Goal: Task Accomplishment & Management: Use online tool/utility

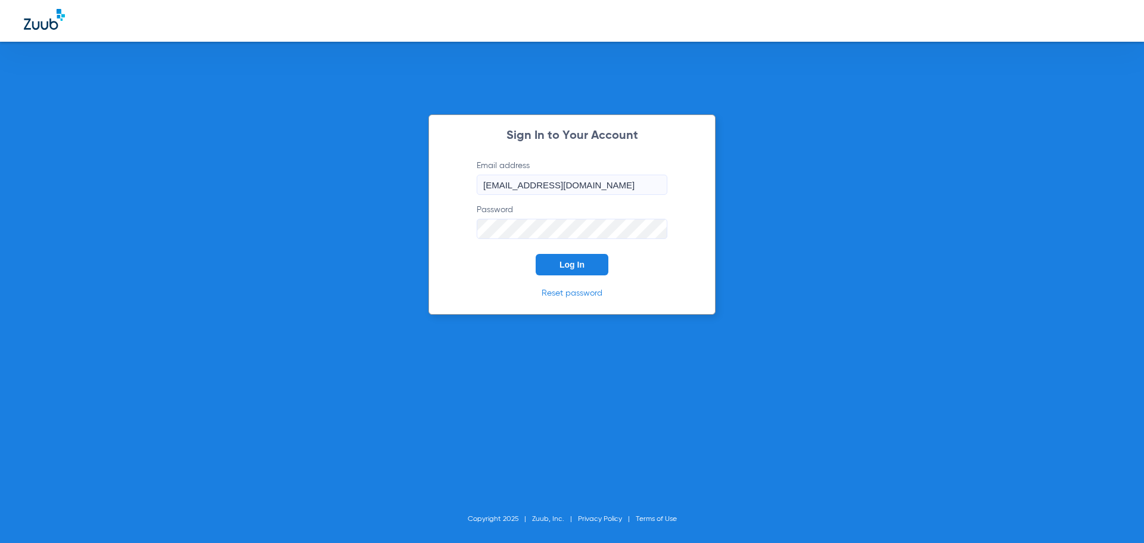
click at [569, 269] on span "Log In" at bounding box center [571, 265] width 25 height 10
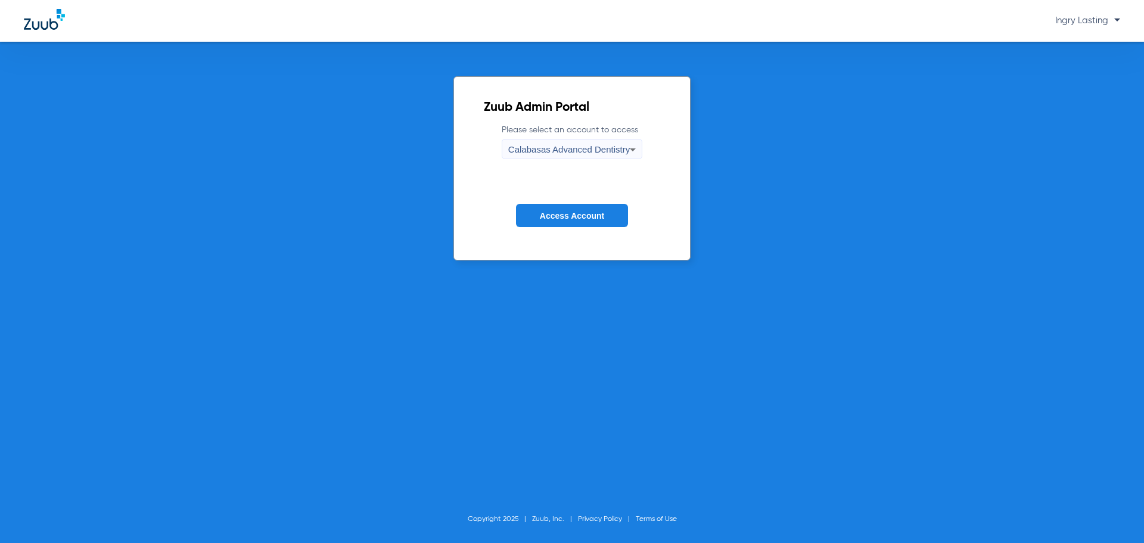
click at [558, 148] on span "Calabasas Advanced Dentistry" at bounding box center [568, 149] width 121 height 10
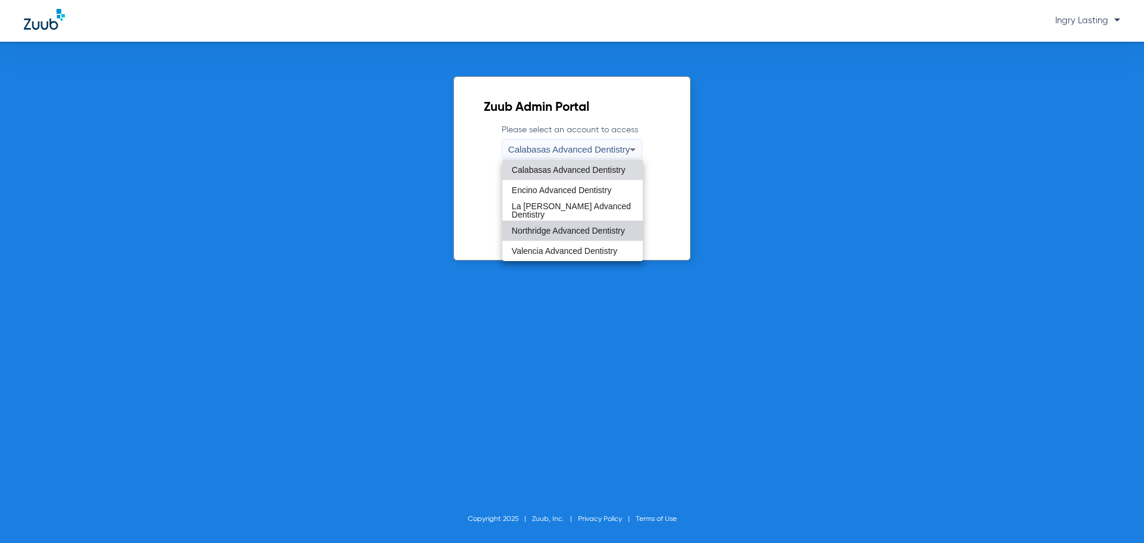
click at [554, 225] on mat-option "Northridge Advanced Dentistry" at bounding box center [572, 230] width 141 height 20
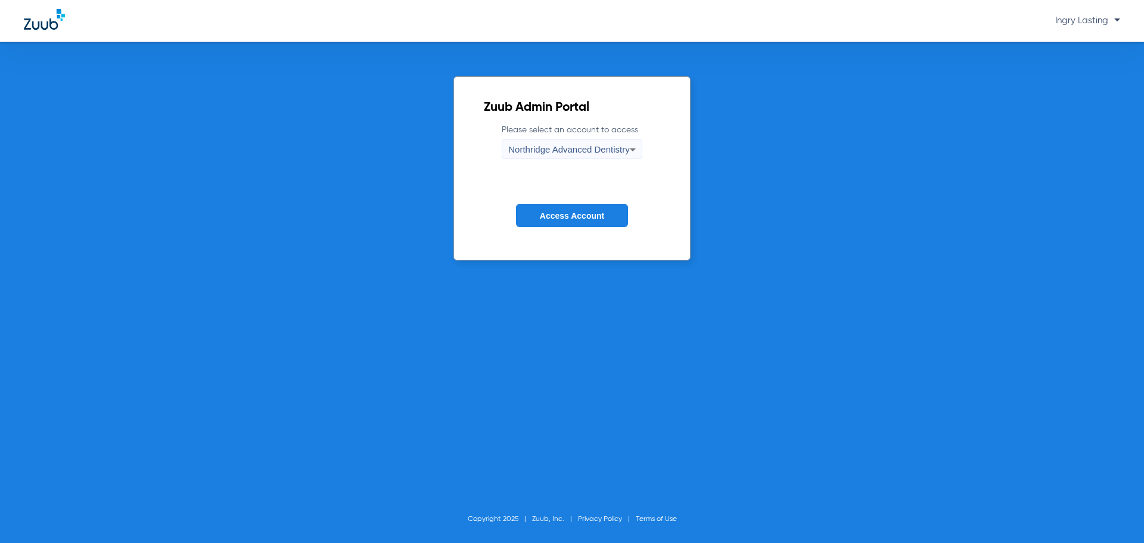
click at [534, 163] on form "Please select an account to access Northridge Advanced Dentistry Access Account" at bounding box center [572, 184] width 176 height 121
click at [534, 147] on span "Northridge Advanced Dentistry" at bounding box center [568, 149] width 121 height 10
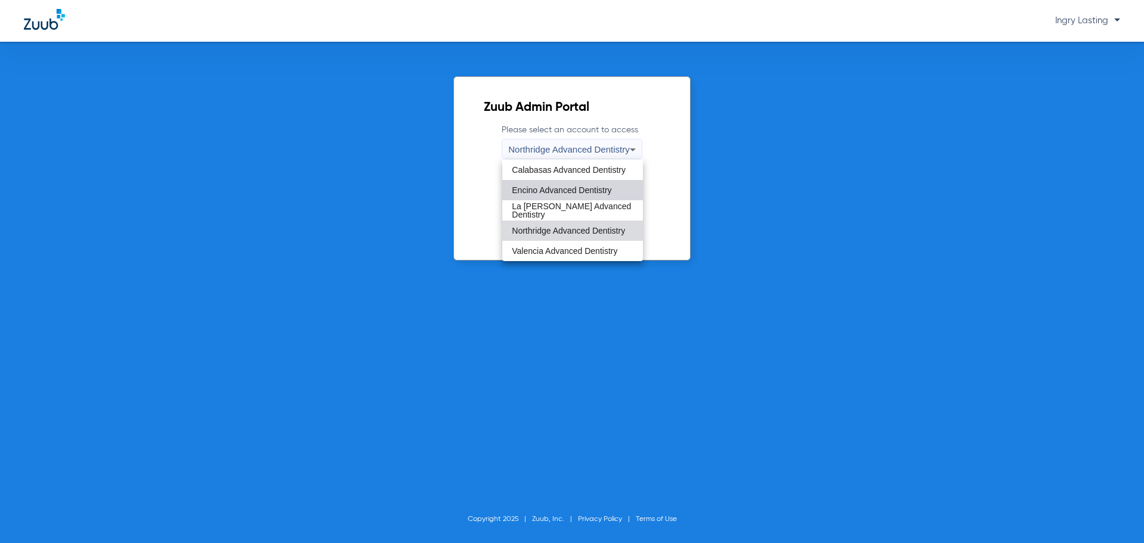
click at [545, 189] on span "Encino Advanced Dentistry" at bounding box center [561, 190] width 99 height 8
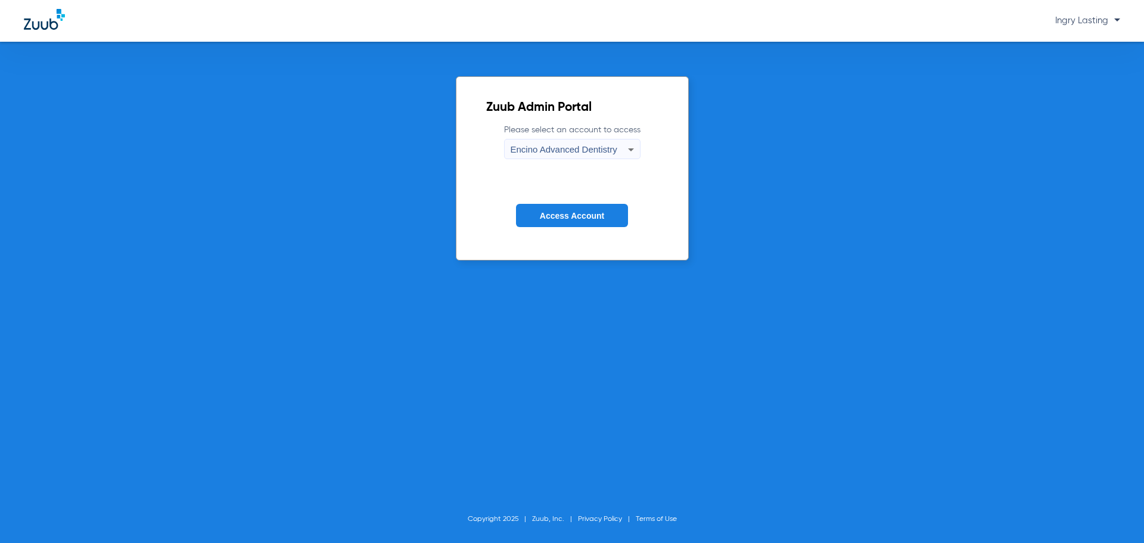
click at [550, 208] on button "Access Account" at bounding box center [572, 215] width 112 height 23
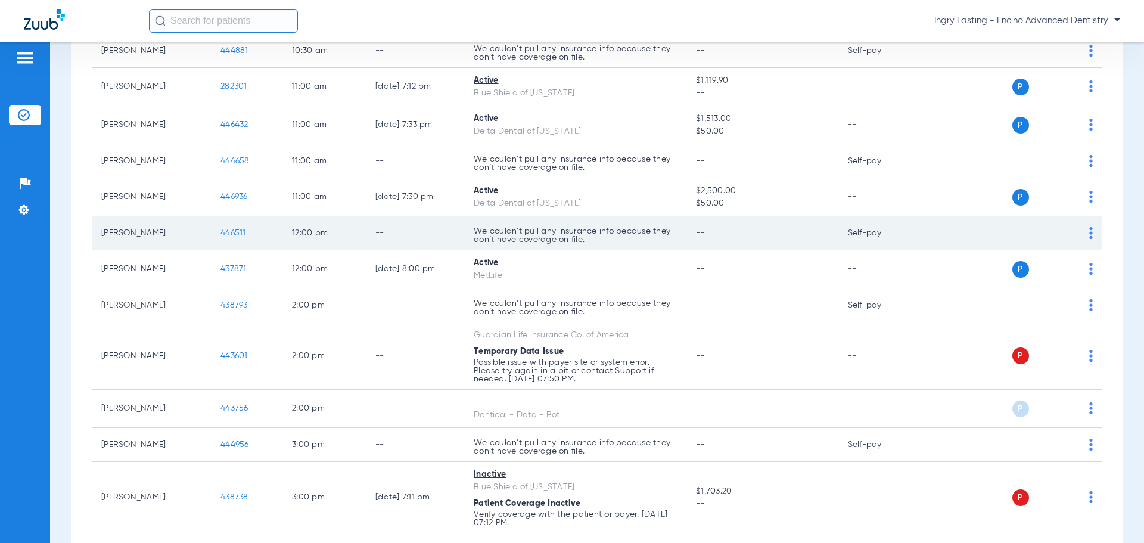
scroll to position [357, 0]
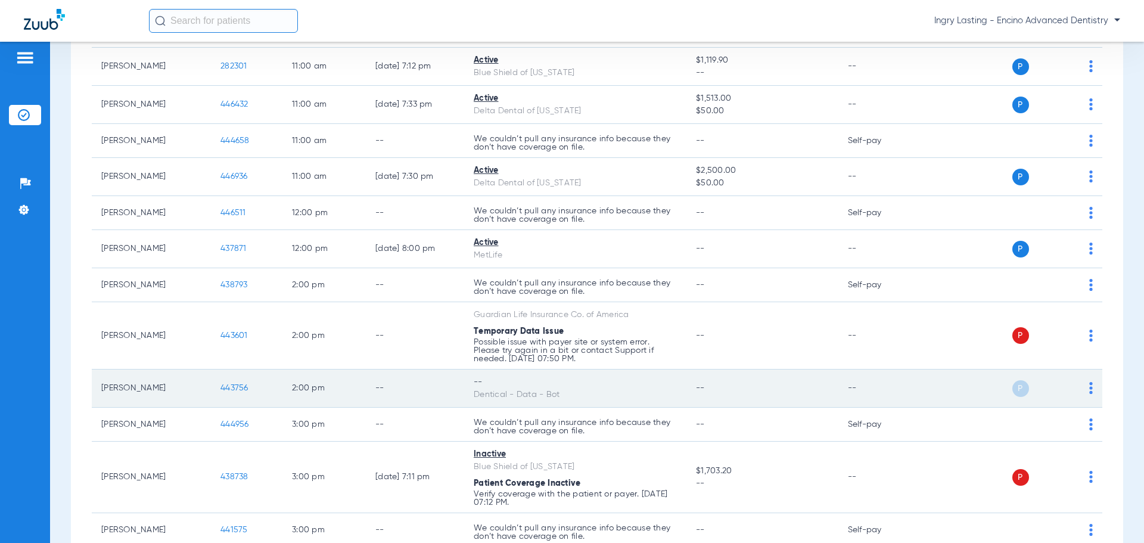
click at [239, 387] on span "443756" at bounding box center [234, 388] width 28 height 8
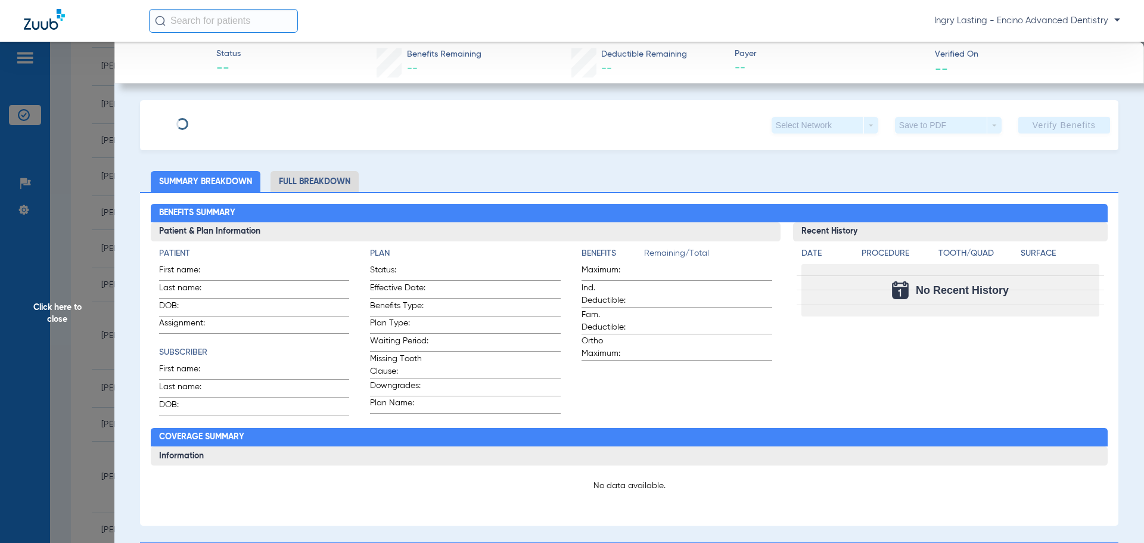
type input "Amir"
type input "Abdolalipour"
type input "03/21/1986"
type input "99812186F"
click at [252, 121] on span "Edit" at bounding box center [246, 120] width 11 height 11
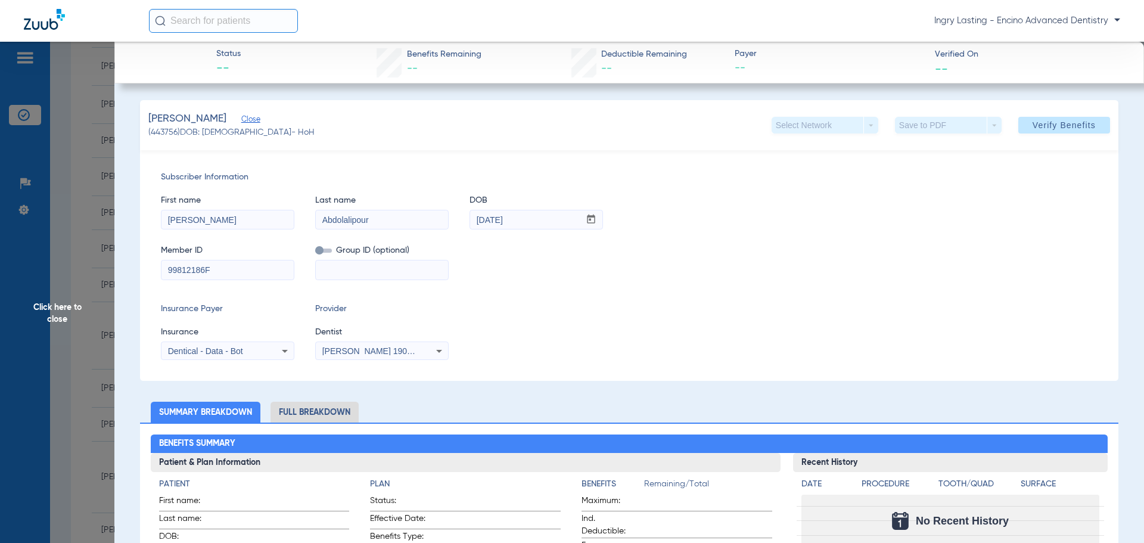
click at [1046, 130] on span at bounding box center [1064, 125] width 92 height 29
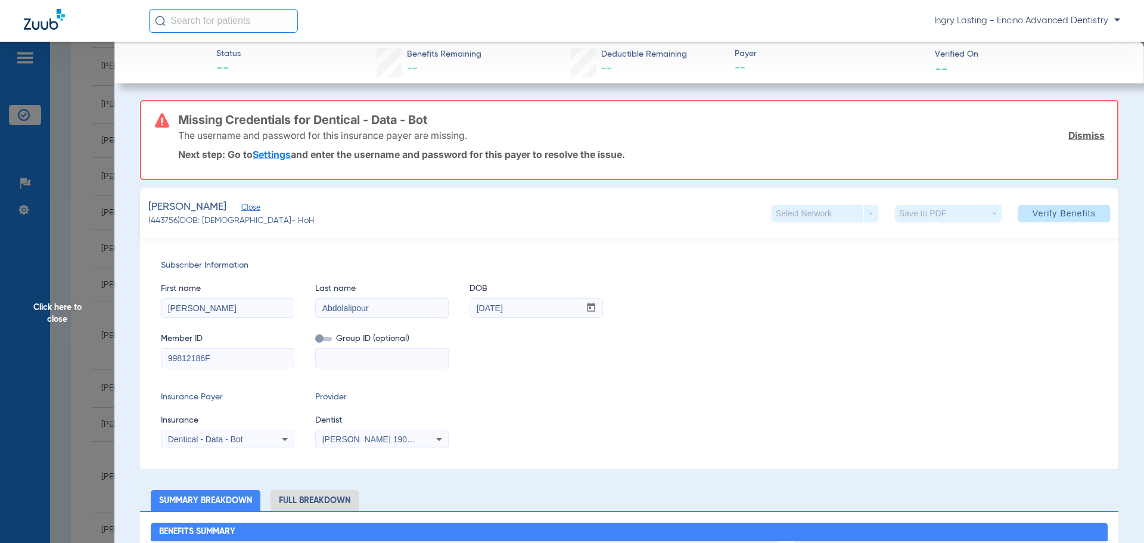
click at [58, 151] on span "Click here to close" at bounding box center [57, 313] width 114 height 543
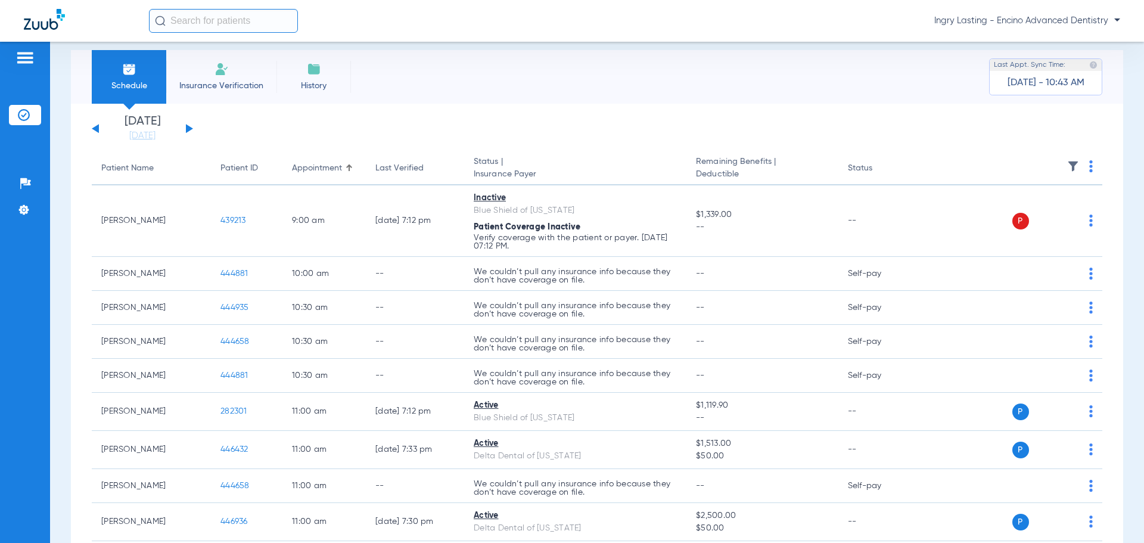
scroll to position [0, 0]
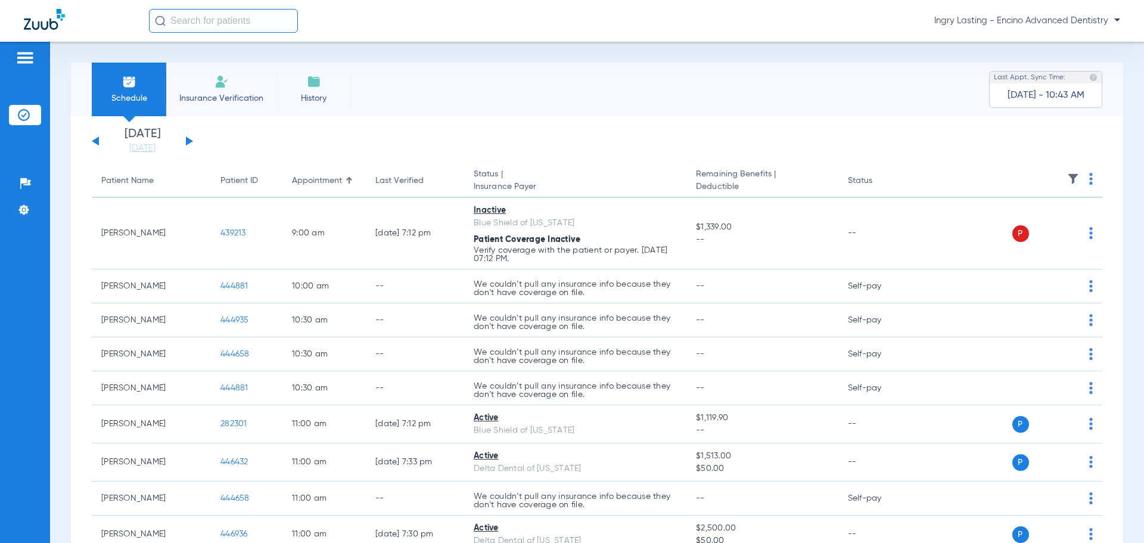
click at [1089, 184] on img at bounding box center [1091, 179] width 4 height 12
click at [1085, 267] on div at bounding box center [572, 271] width 1144 height 543
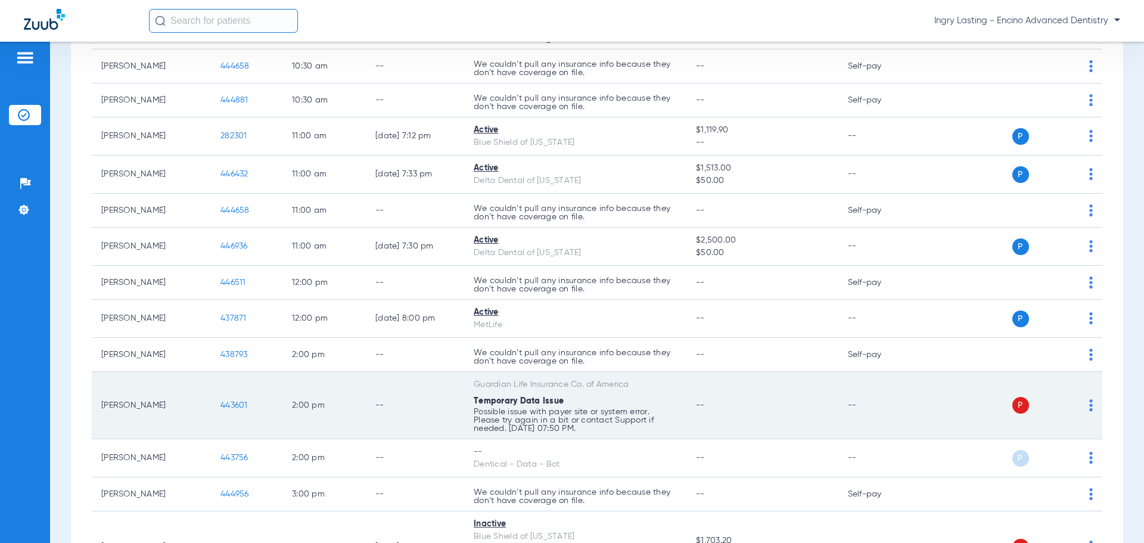
scroll to position [476, 0]
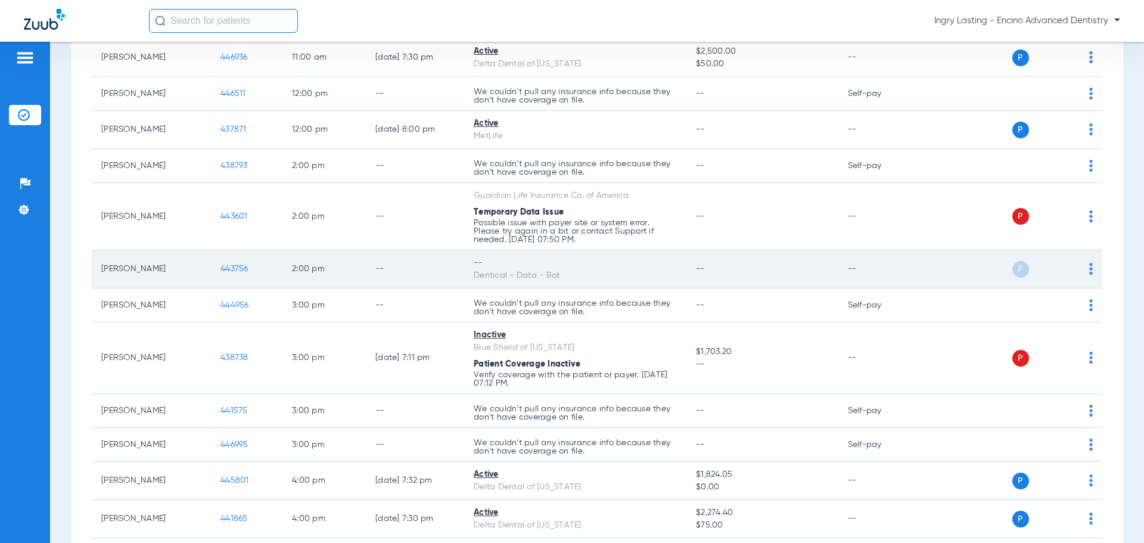
click at [1083, 264] on td "P S" at bounding box center [1010, 269] width 184 height 38
click at [1083, 266] on td "P S" at bounding box center [1010, 269] width 184 height 38
click at [1079, 267] on div "P S" at bounding box center [1005, 269] width 175 height 17
click at [1089, 274] on img at bounding box center [1091, 269] width 4 height 12
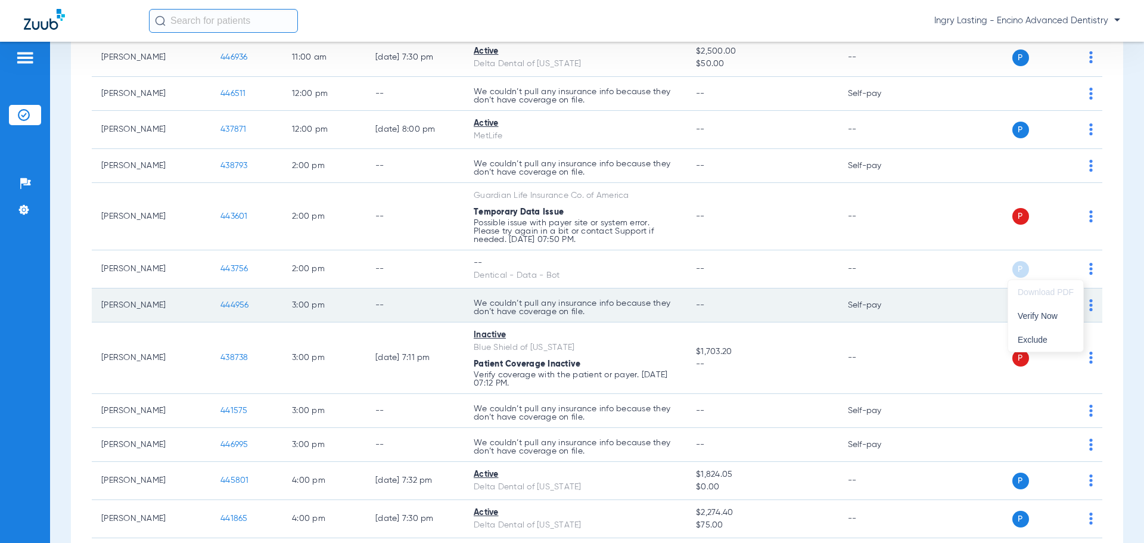
drag, startPoint x: 1076, startPoint y: 308, endPoint x: 1064, endPoint y: 309, distance: 12.0
click at [1075, 307] on button "Verify Now" at bounding box center [1045, 316] width 75 height 24
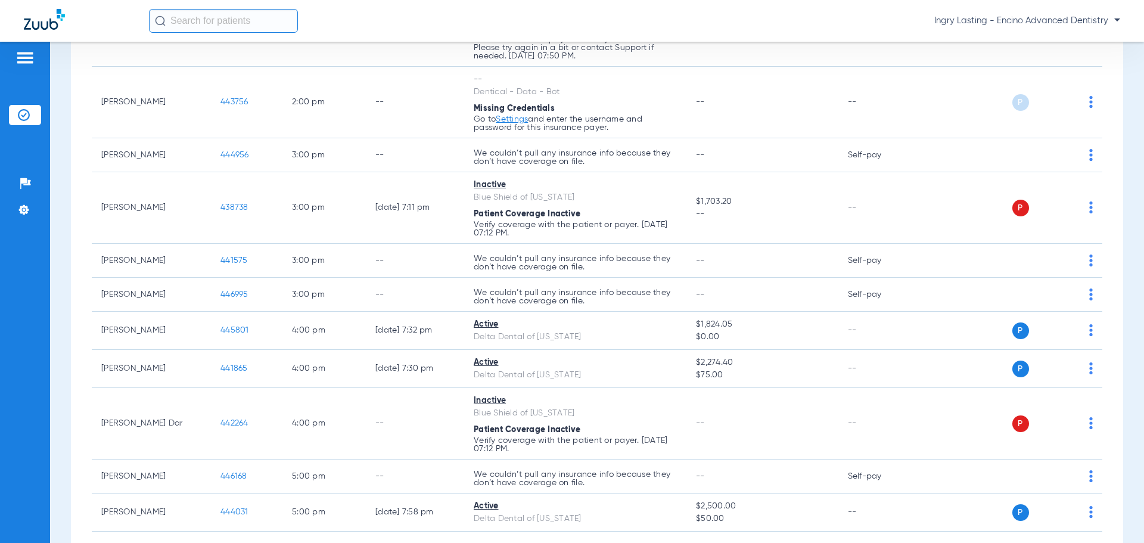
scroll to position [546, 0]
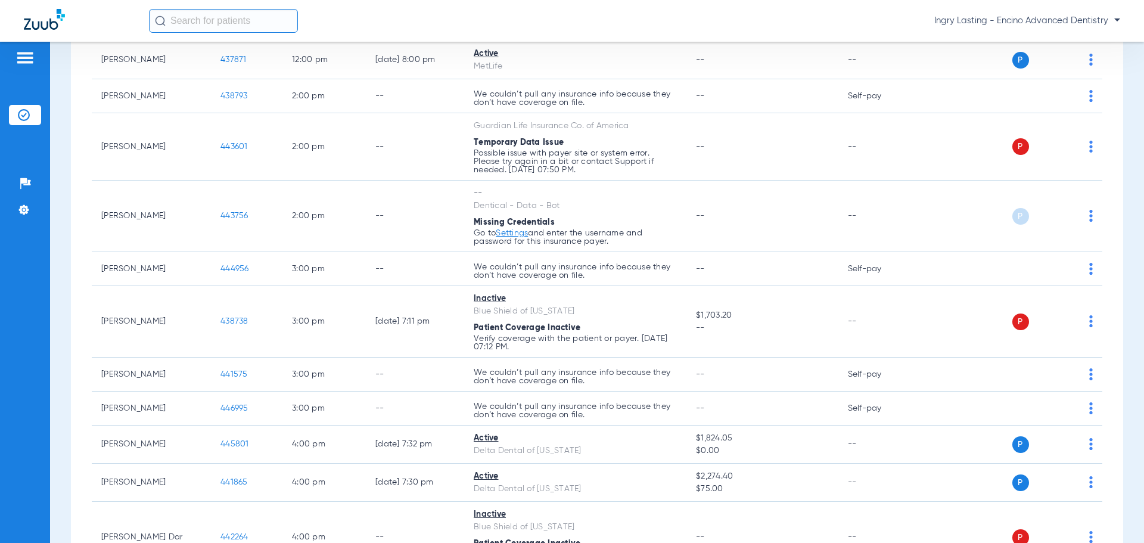
click at [1015, 19] on span "Ingry Lasting - Encino Advanced Dentistry" at bounding box center [1027, 21] width 186 height 12
click at [1057, 38] on span "Account Selection" at bounding box center [1075, 42] width 67 height 8
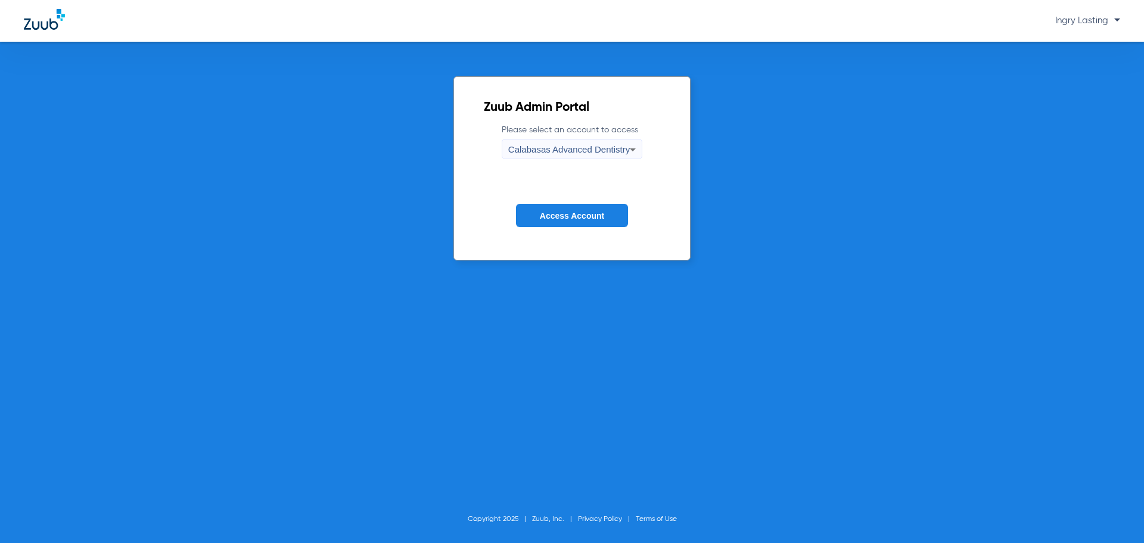
click at [622, 152] on span "Calabasas Advanced Dentistry" at bounding box center [568, 149] width 121 height 10
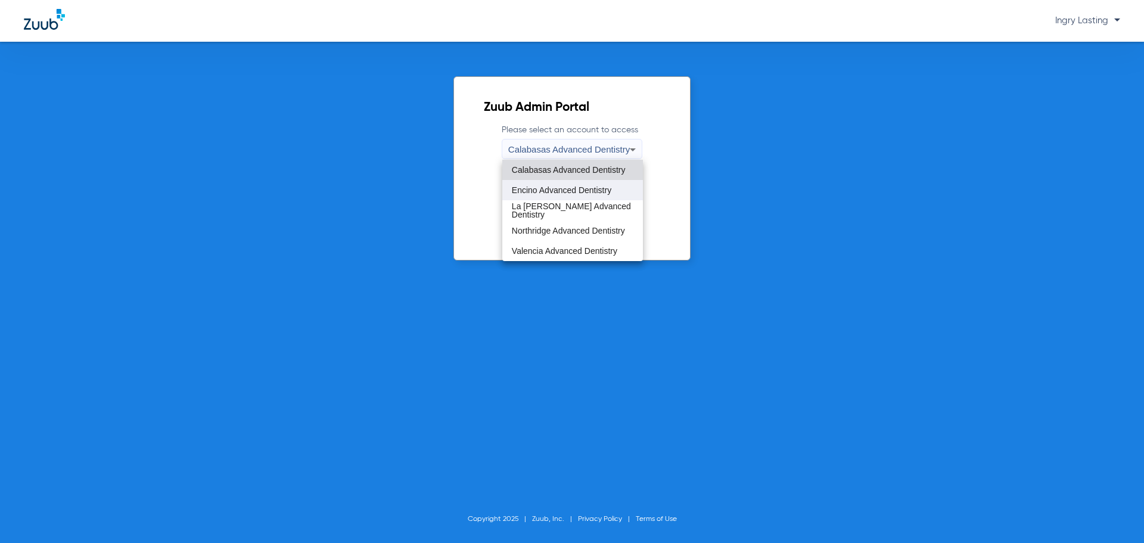
click at [591, 188] on span "Encino Advanced Dentistry" at bounding box center [561, 190] width 99 height 8
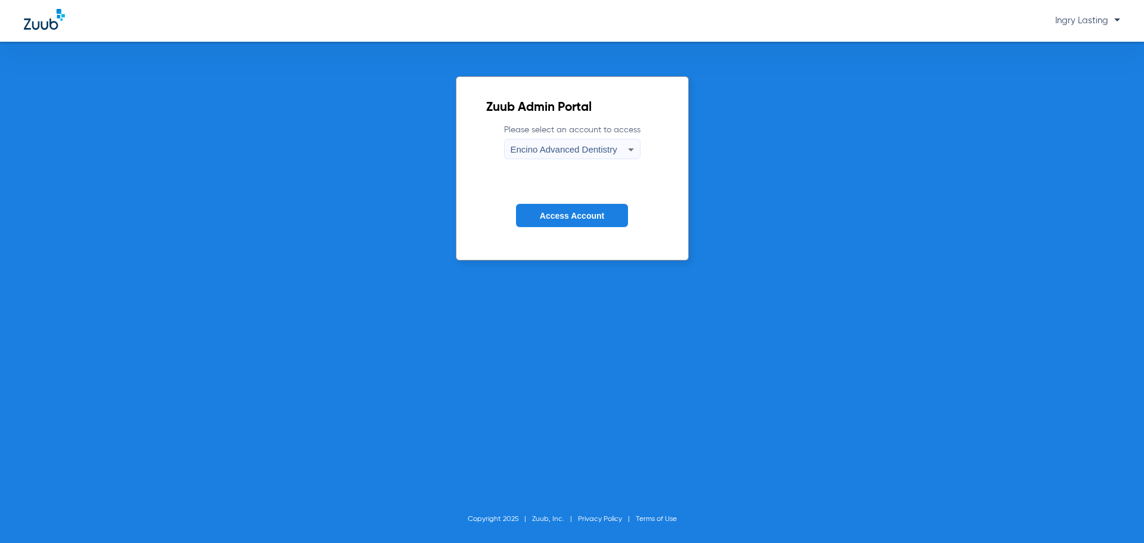
click at [566, 146] on span "Encino Advanced Dentistry" at bounding box center [563, 149] width 107 height 10
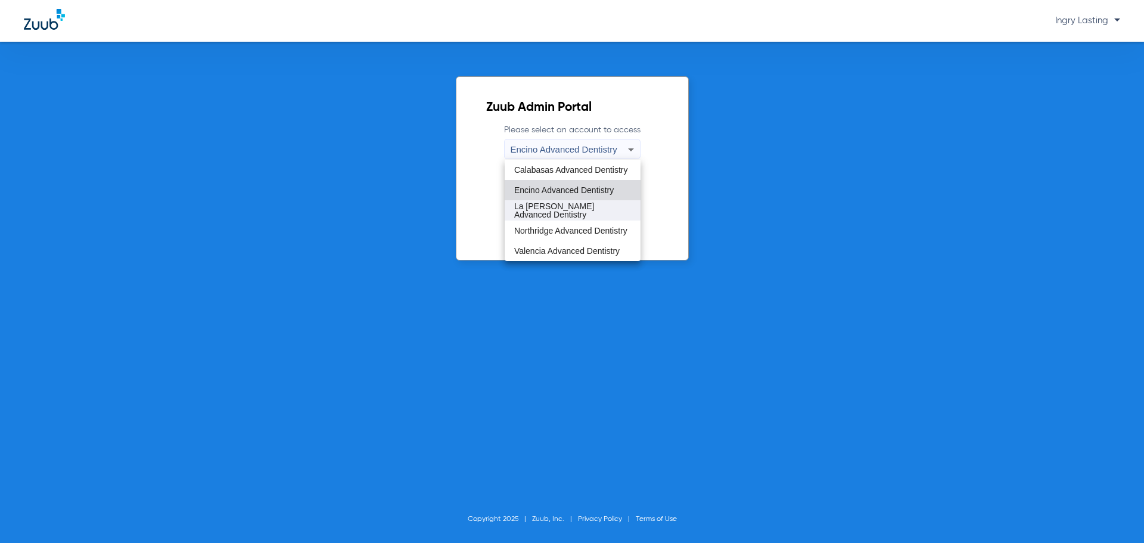
click at [557, 211] on span "La [PERSON_NAME] Advanced Dentistry" at bounding box center [572, 210] width 117 height 17
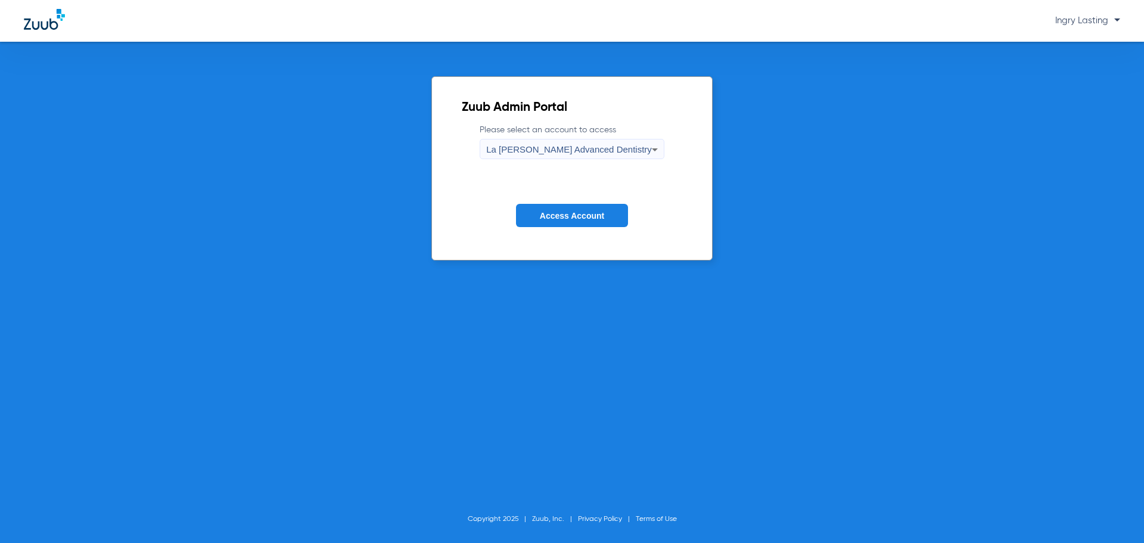
click at [556, 211] on span "Access Account" at bounding box center [572, 216] width 64 height 10
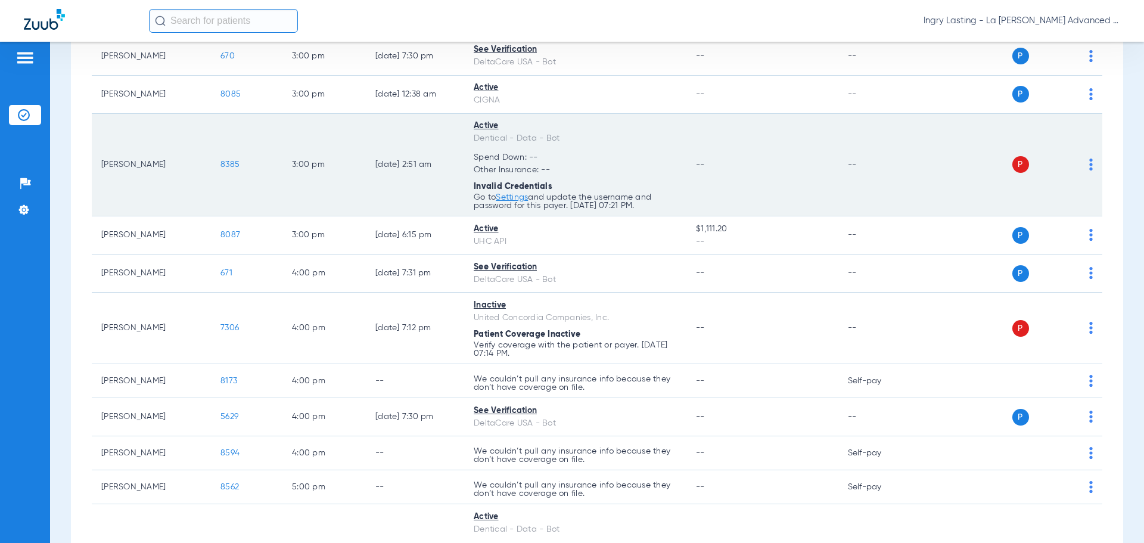
scroll to position [953, 0]
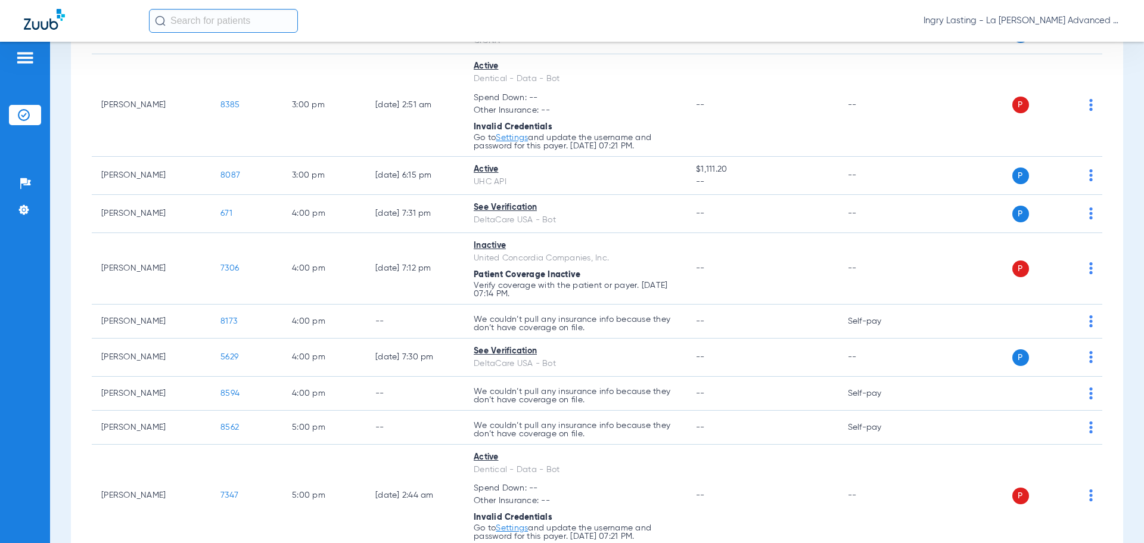
click at [928, 23] on span "Ingry Lasting - La Puente Advanced Dentistry" at bounding box center [1021, 21] width 197 height 12
click at [1041, 45] on button "Account Selection" at bounding box center [1075, 42] width 86 height 24
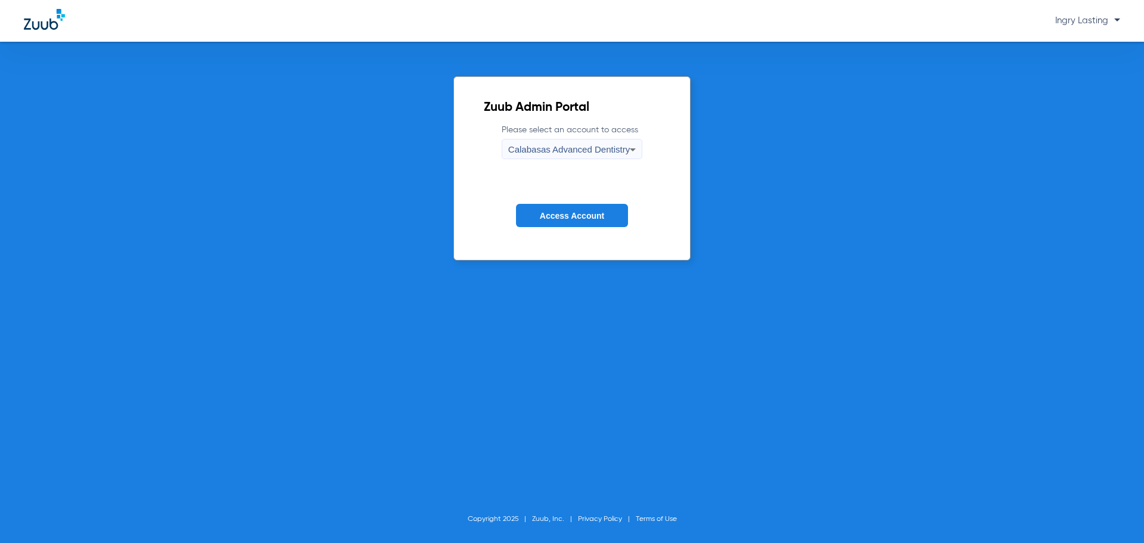
click at [528, 154] on span "Calabasas Advanced Dentistry" at bounding box center [568, 149] width 121 height 10
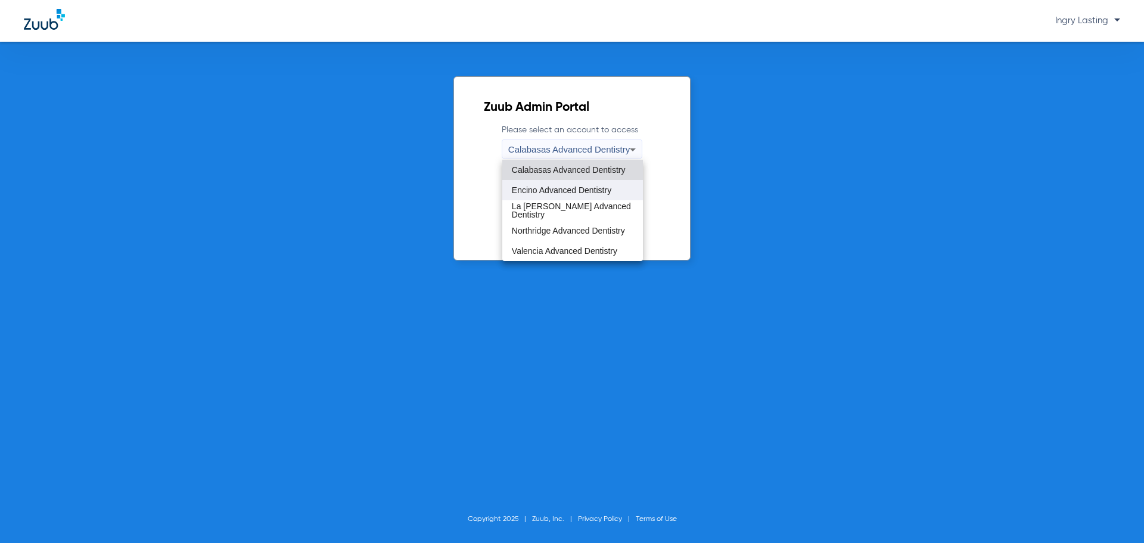
click at [531, 191] on span "Encino Advanced Dentistry" at bounding box center [561, 190] width 99 height 8
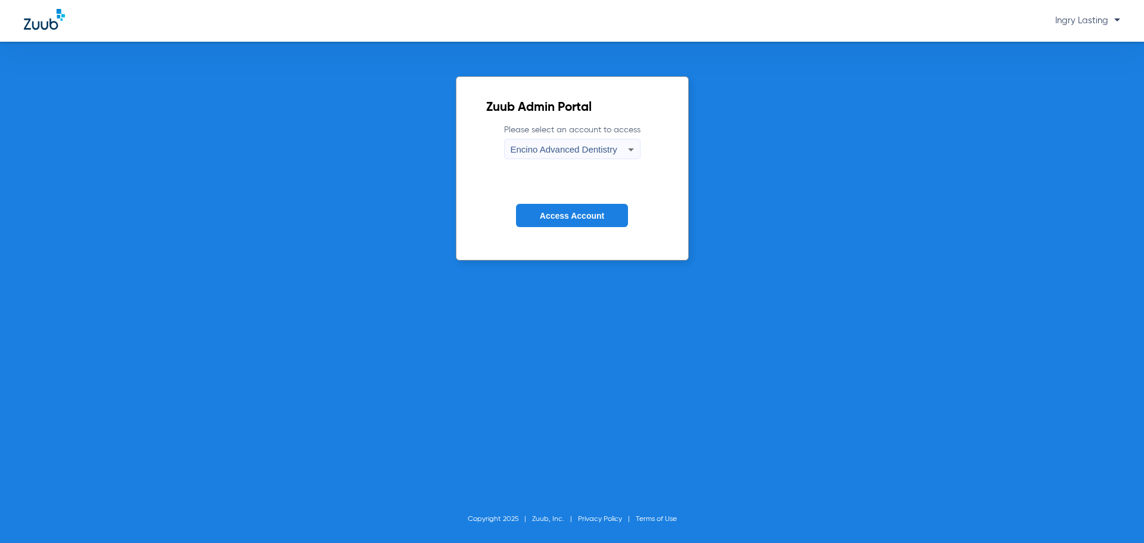
click at [618, 219] on button "Access Account" at bounding box center [572, 215] width 112 height 23
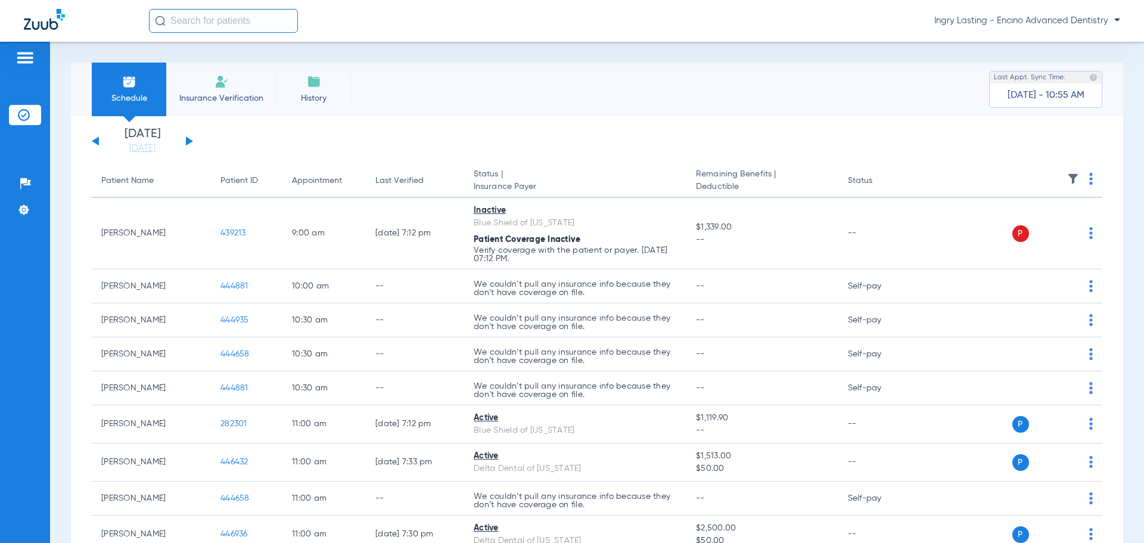
click at [177, 139] on li "Today 08-19-2025" at bounding box center [142, 141] width 71 height 26
click at [186, 138] on button at bounding box center [189, 140] width 7 height 9
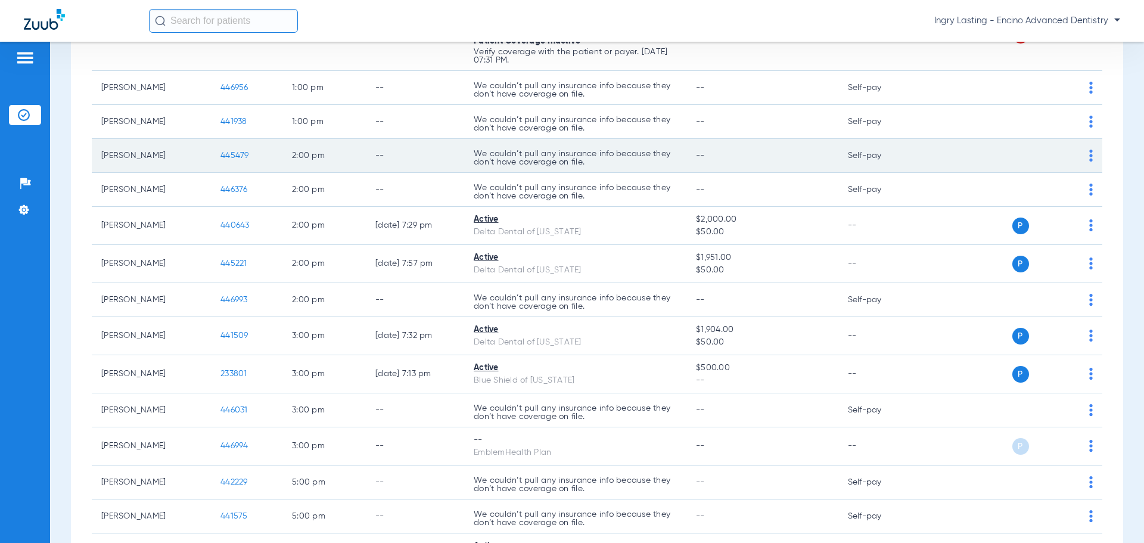
scroll to position [357, 0]
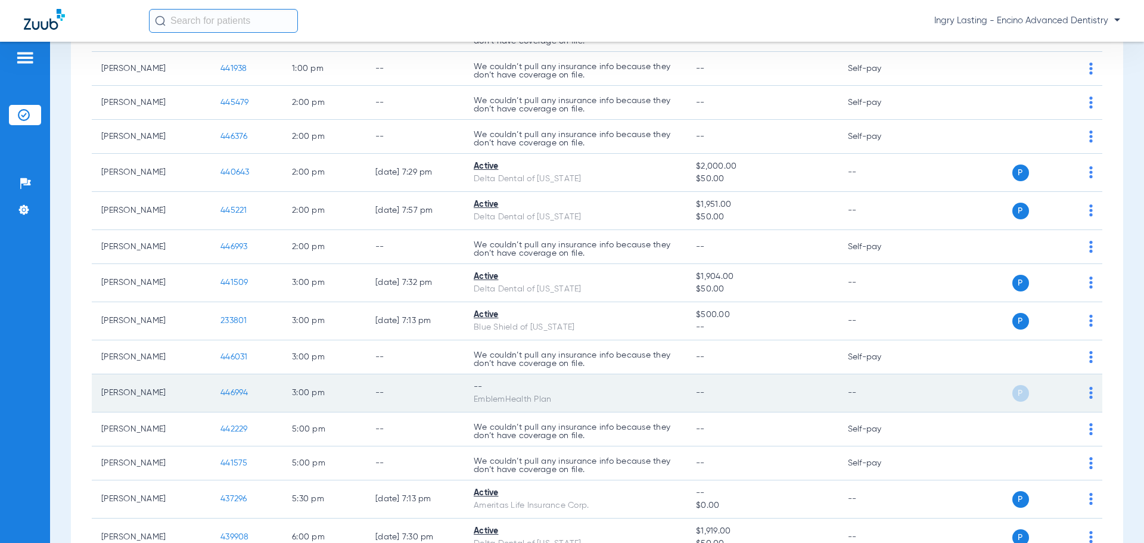
click at [247, 392] on span "446994" at bounding box center [234, 392] width 28 height 8
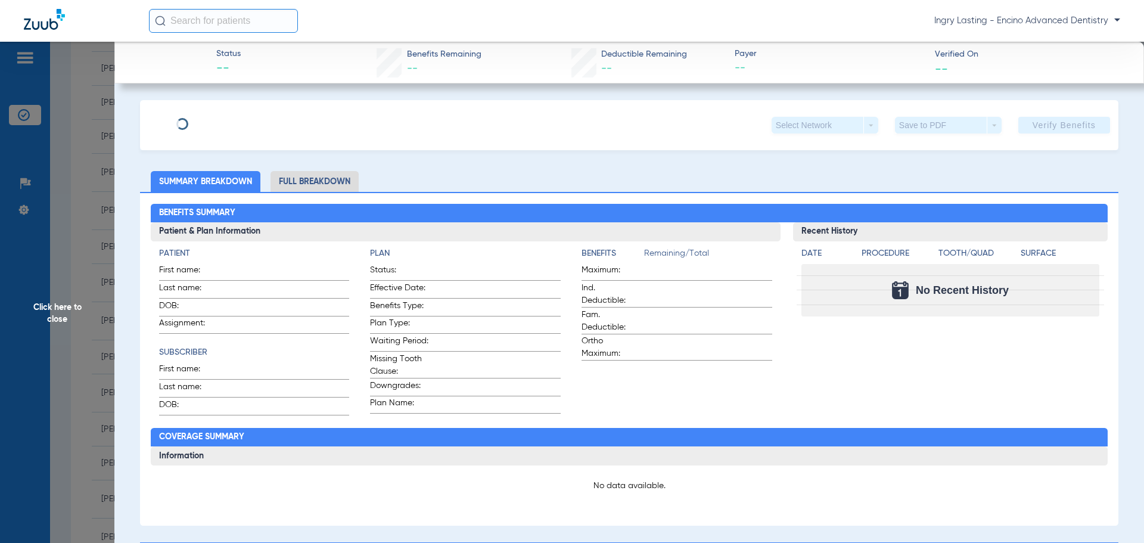
type input "James"
type input "Pruden"
type input "03/06/1982"
type input "3110973162"
type input "CA05423"
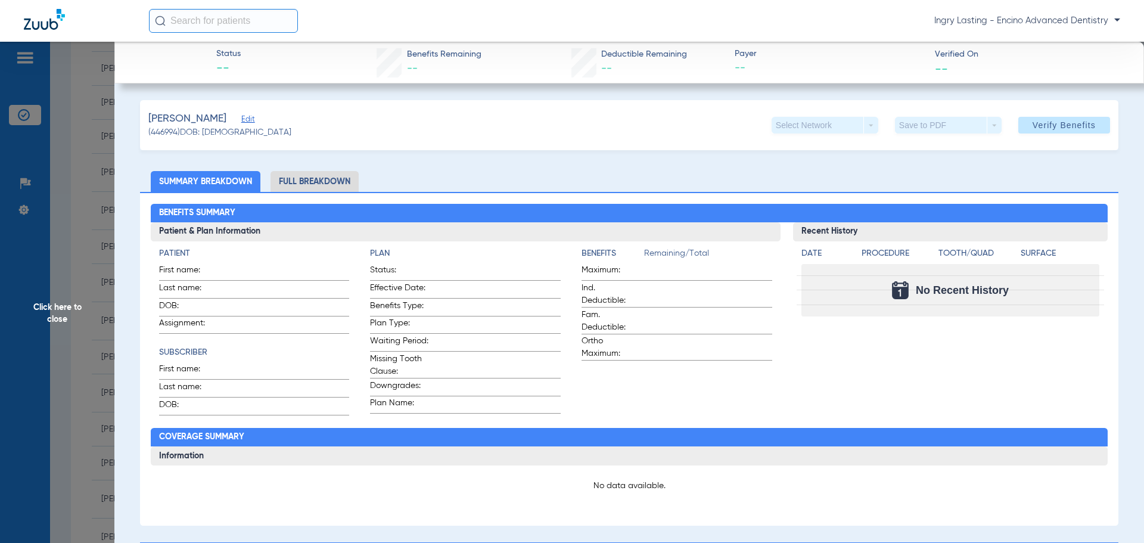
click at [241, 121] on span "Edit" at bounding box center [246, 120] width 11 height 11
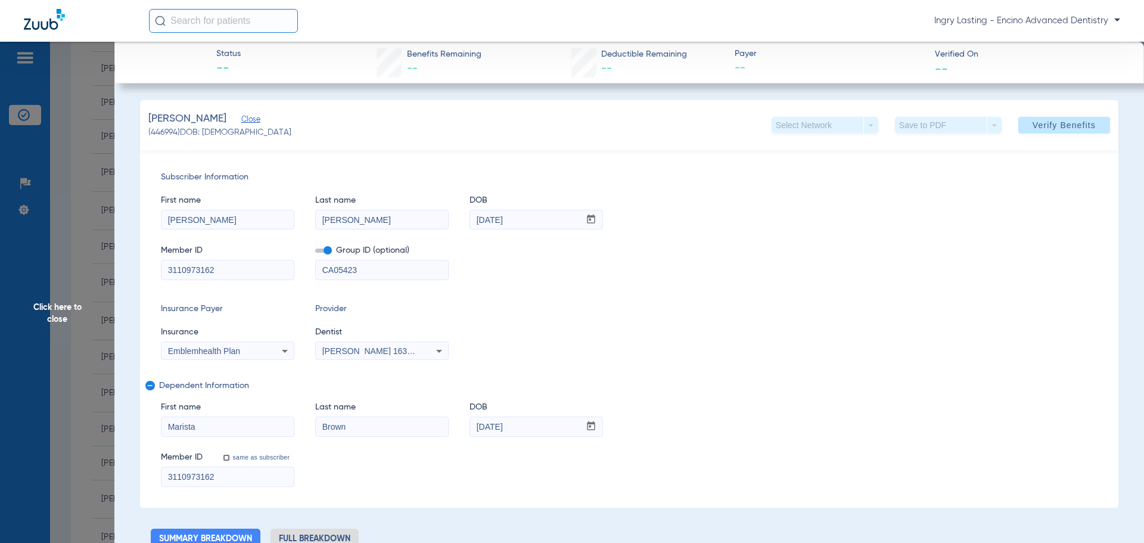
click at [323, 253] on label at bounding box center [323, 250] width 17 height 13
click at [315, 253] on input "checkbox" at bounding box center [315, 253] width 0 height 0
click at [1037, 126] on span "Verify Benefits" at bounding box center [1063, 125] width 63 height 10
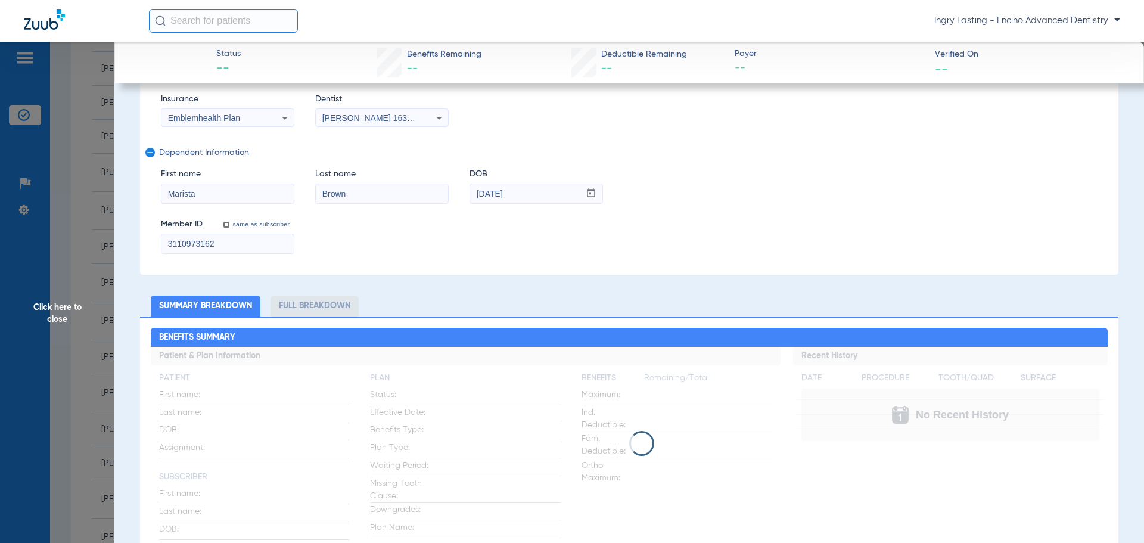
scroll to position [298, 0]
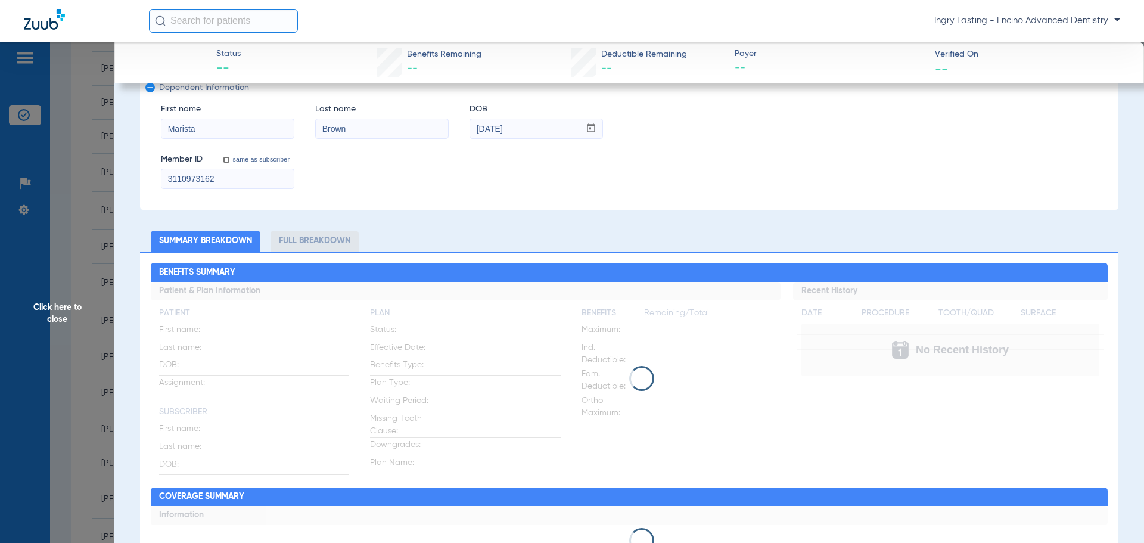
click at [709, 364] on app-loading-indicator at bounding box center [629, 378] width 957 height 193
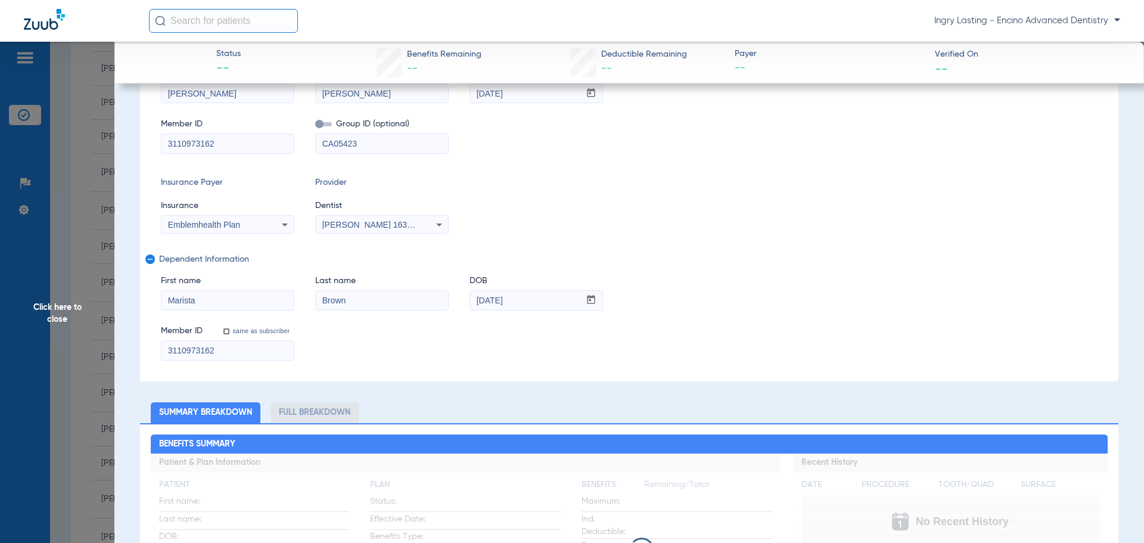
scroll to position [0, 0]
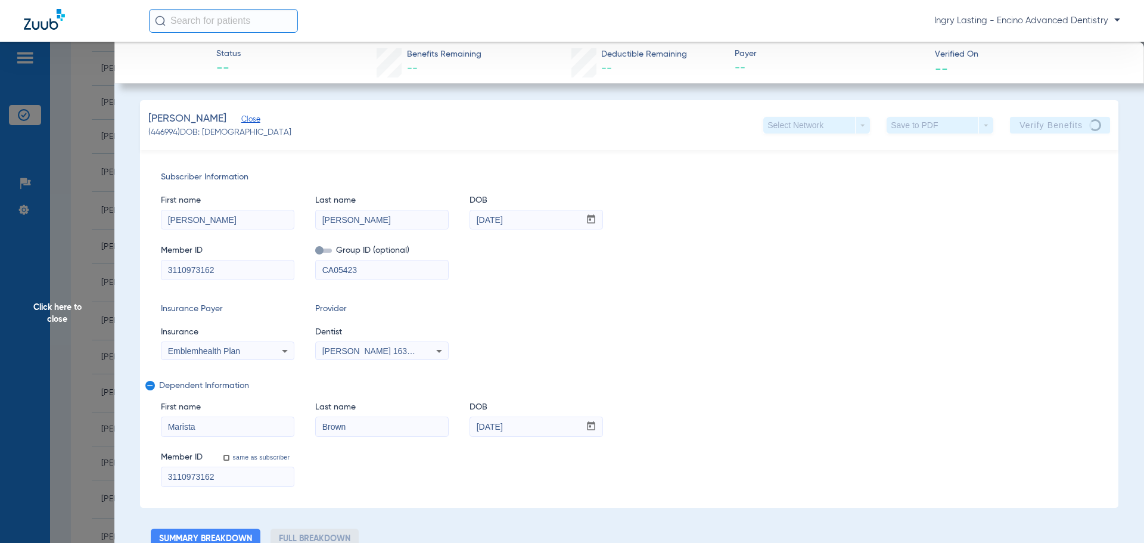
click at [1012, 131] on app-verify-button "Verify Benefits" at bounding box center [1059, 125] width 100 height 17
click at [1029, 127] on app-verify-button "Verify Benefits" at bounding box center [1059, 125] width 100 height 17
click at [1040, 122] on app-verify-button "Verify Benefits" at bounding box center [1059, 125] width 100 height 17
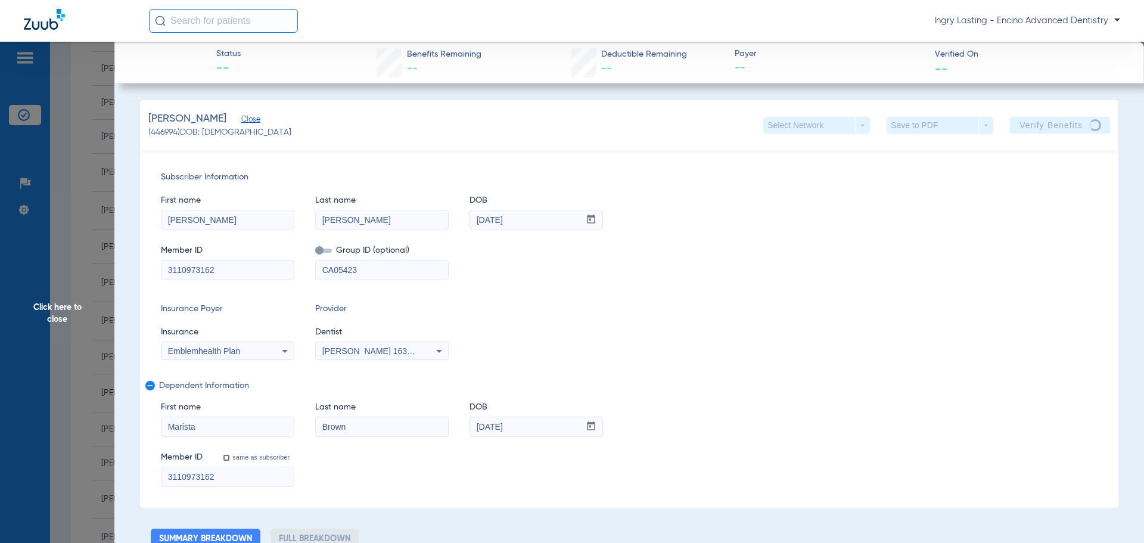
click at [1064, 131] on app-verify-button "Verify Benefits" at bounding box center [1059, 125] width 100 height 17
click at [1067, 127] on app-verify-button "Verify Benefits" at bounding box center [1059, 125] width 100 height 17
click at [1035, 129] on app-verify-button "Verify Benefits" at bounding box center [1059, 125] width 100 height 17
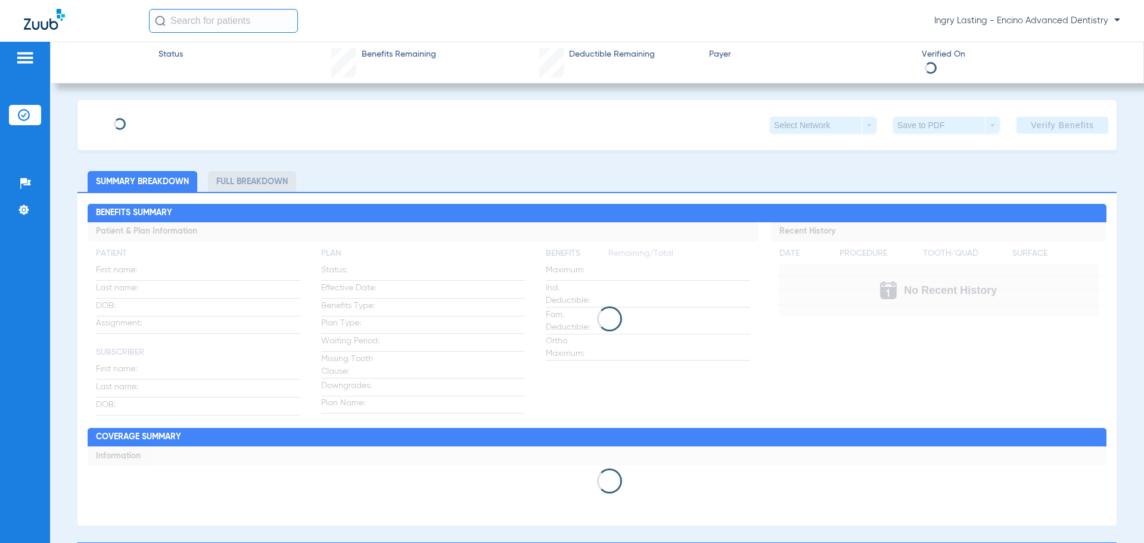
click at [1077, 19] on span "Ingry Lasting - Encino Advanced Dentistry" at bounding box center [1027, 21] width 186 height 12
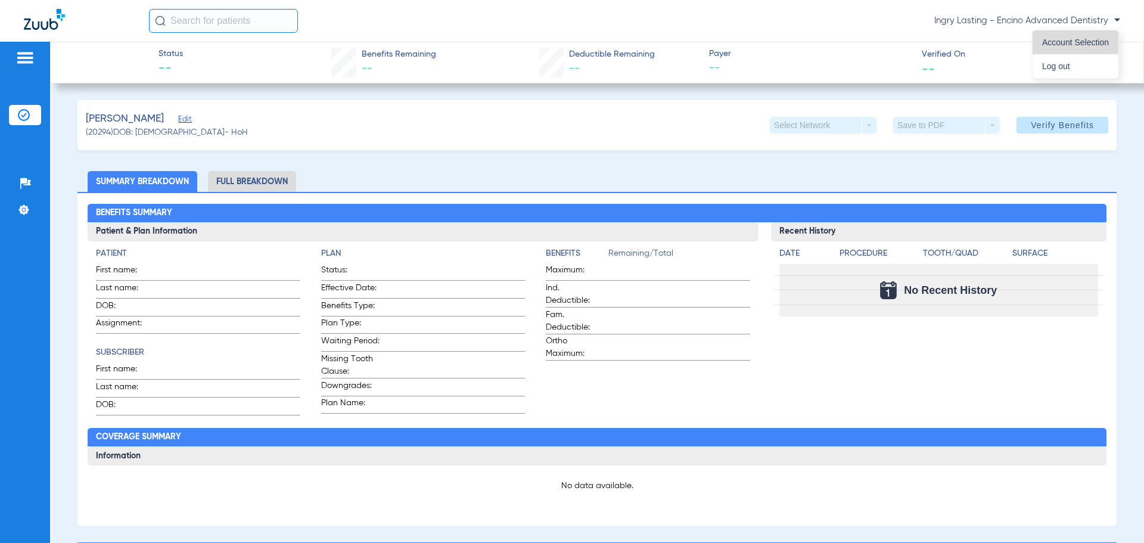
click at [1073, 42] on span "Account Selection" at bounding box center [1075, 42] width 67 height 8
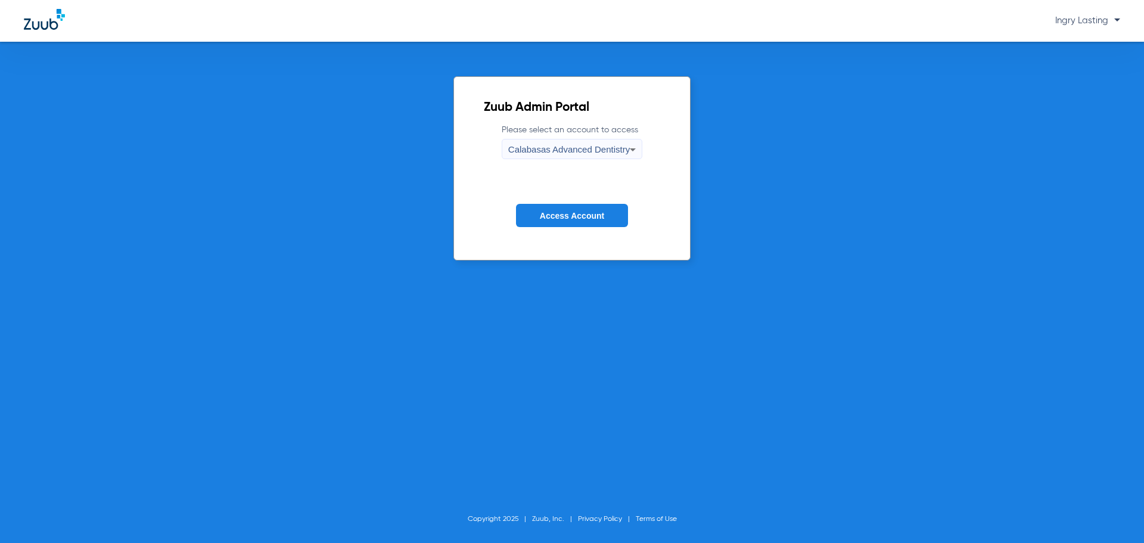
click at [603, 149] on span "Calabasas Advanced Dentistry" at bounding box center [568, 149] width 121 height 10
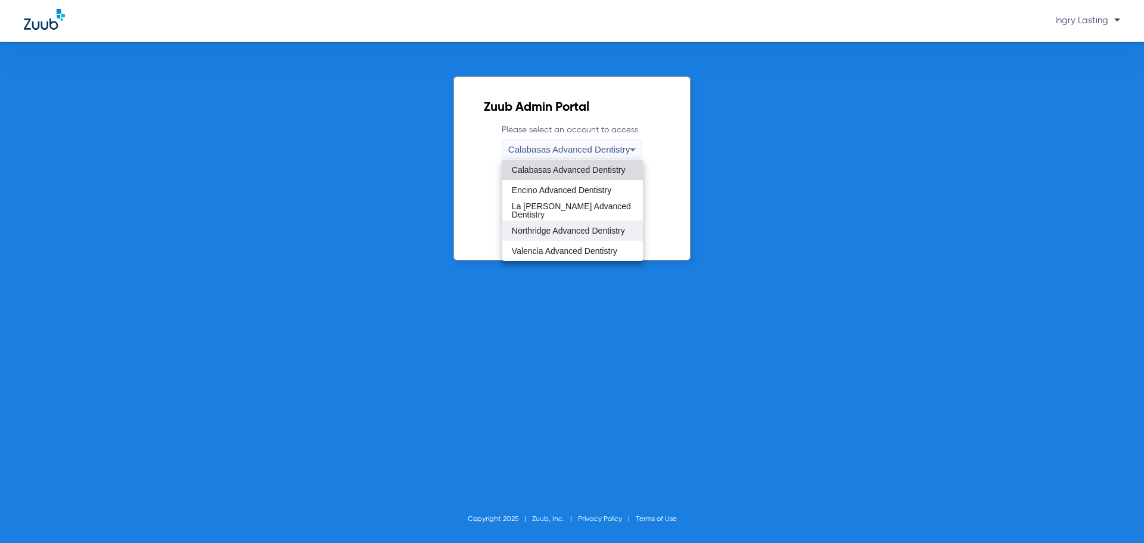
click at [585, 229] on span "Northridge Advanced Dentistry" at bounding box center [568, 230] width 113 height 8
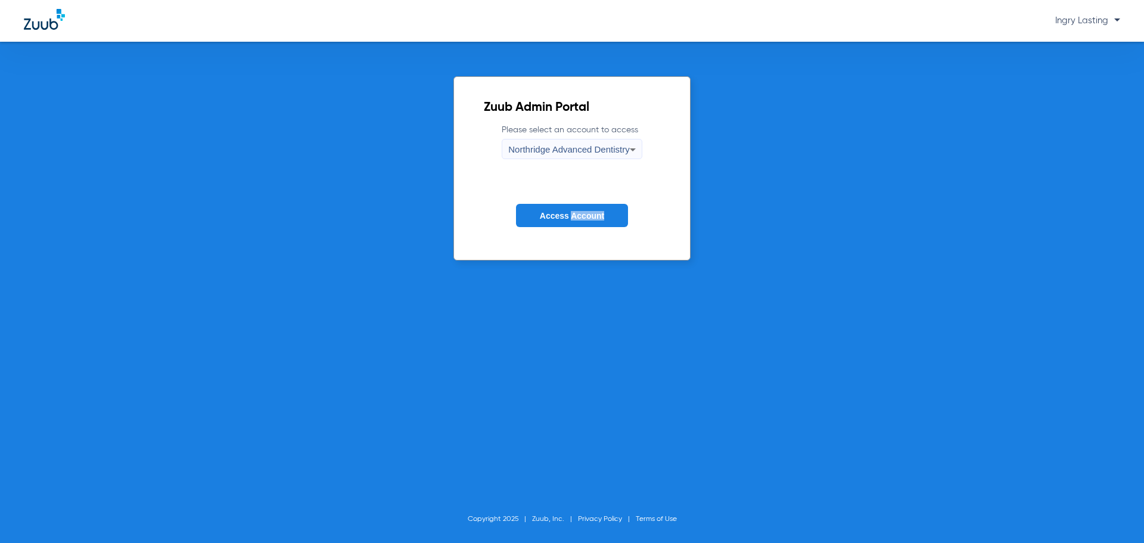
click at [585, 229] on form "Please select an account to access Northridge Advanced Dentistry Access Account" at bounding box center [572, 184] width 176 height 121
click at [583, 211] on span "Access Account" at bounding box center [572, 216] width 64 height 10
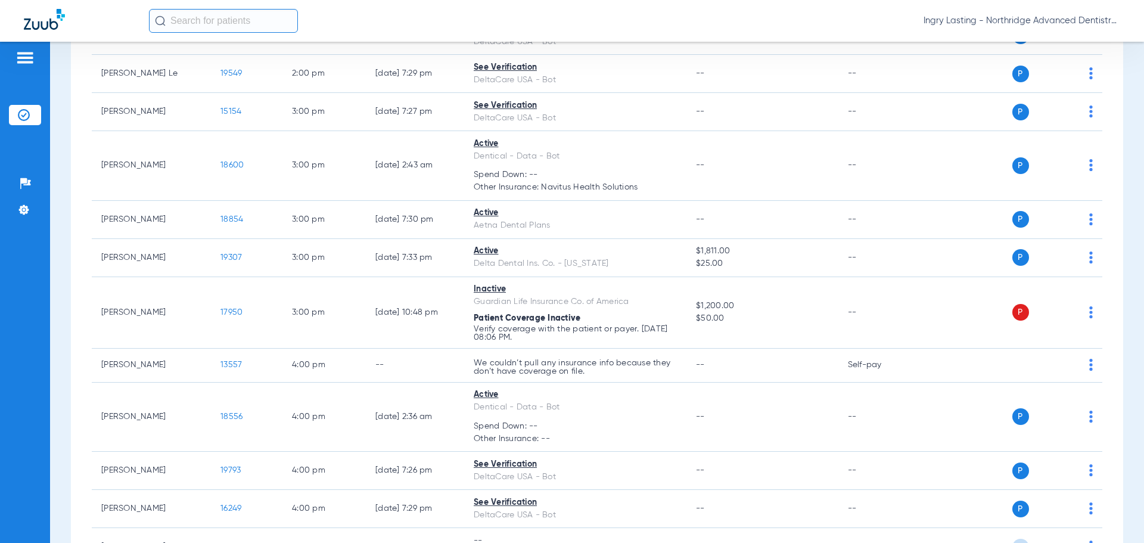
scroll to position [1310, 0]
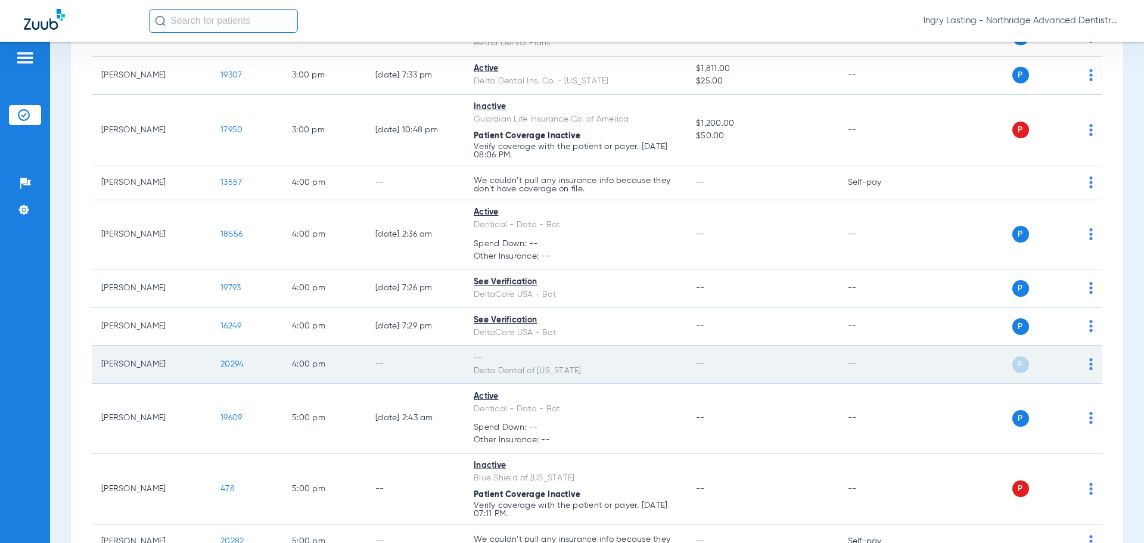
click at [241, 364] on span "20294" at bounding box center [231, 364] width 23 height 8
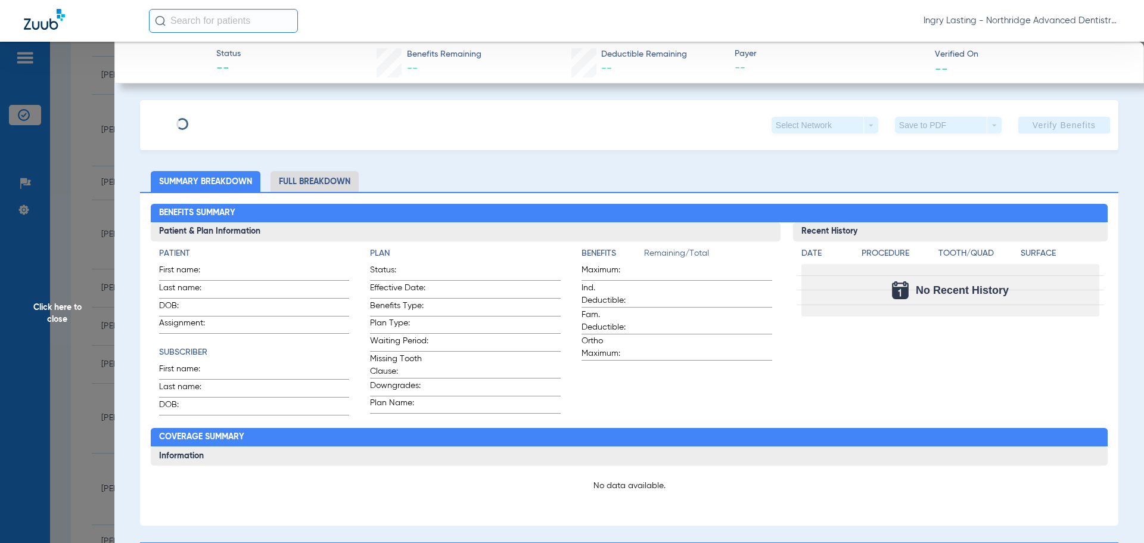
type input "[PERSON_NAME]"
type input "[DATE]"
type input "124977535701"
type input "0260000002"
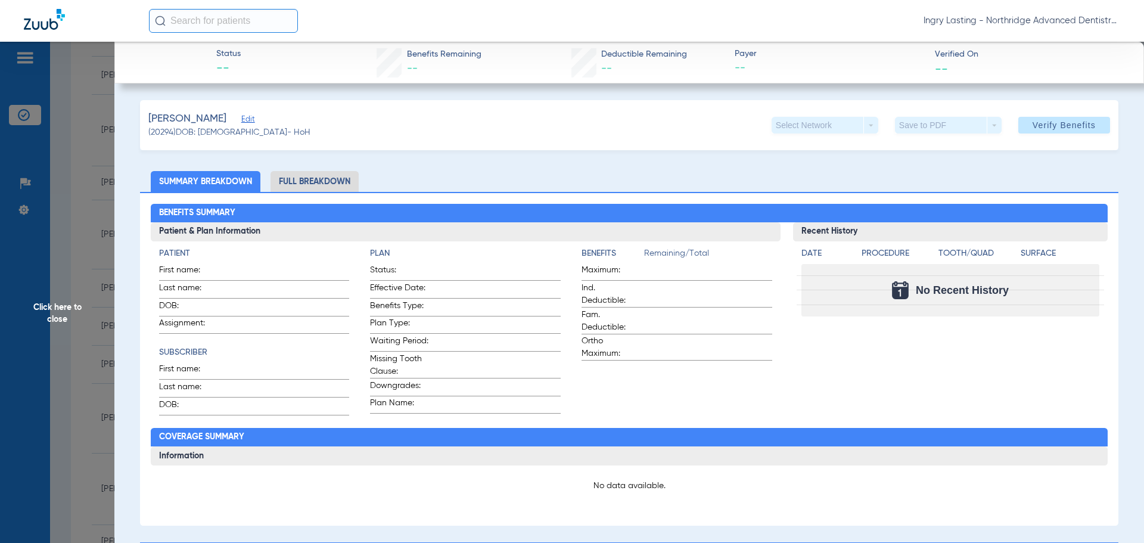
click at [241, 116] on span "Edit" at bounding box center [246, 120] width 11 height 11
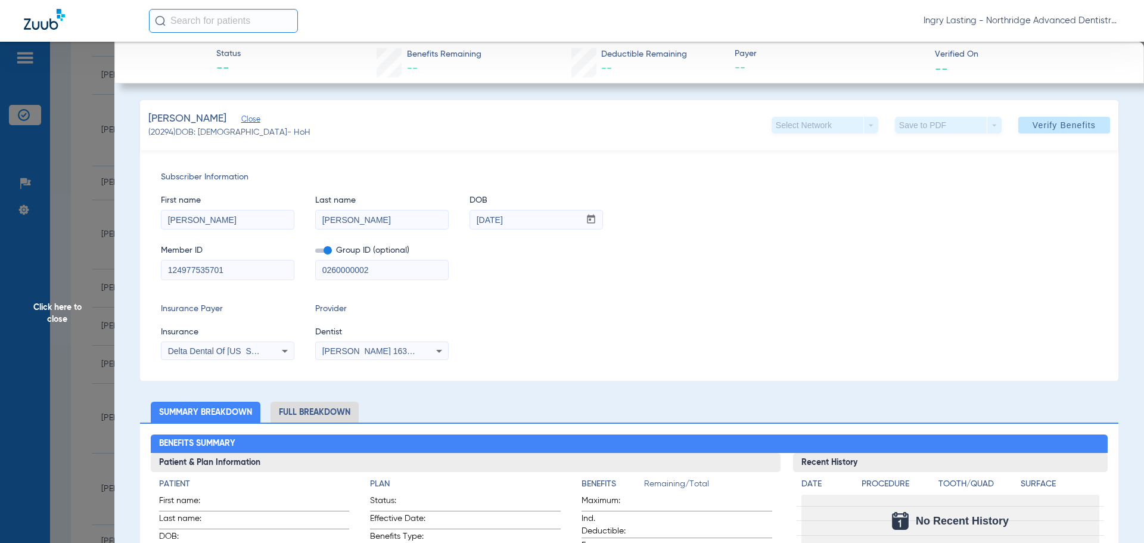
click at [328, 251] on span at bounding box center [323, 250] width 17 height 4
click at [315, 253] on input "checkbox" at bounding box center [315, 253] width 0 height 0
click at [275, 264] on input "124977535701" at bounding box center [227, 269] width 132 height 19
type input "1249775357"
click at [1065, 112] on span at bounding box center [1064, 125] width 92 height 29
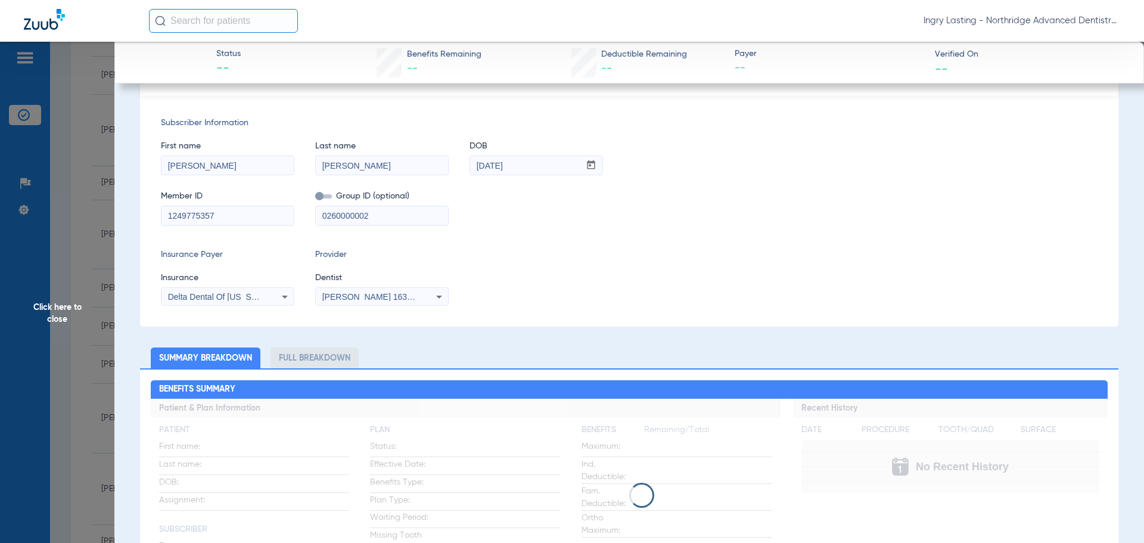
scroll to position [0, 0]
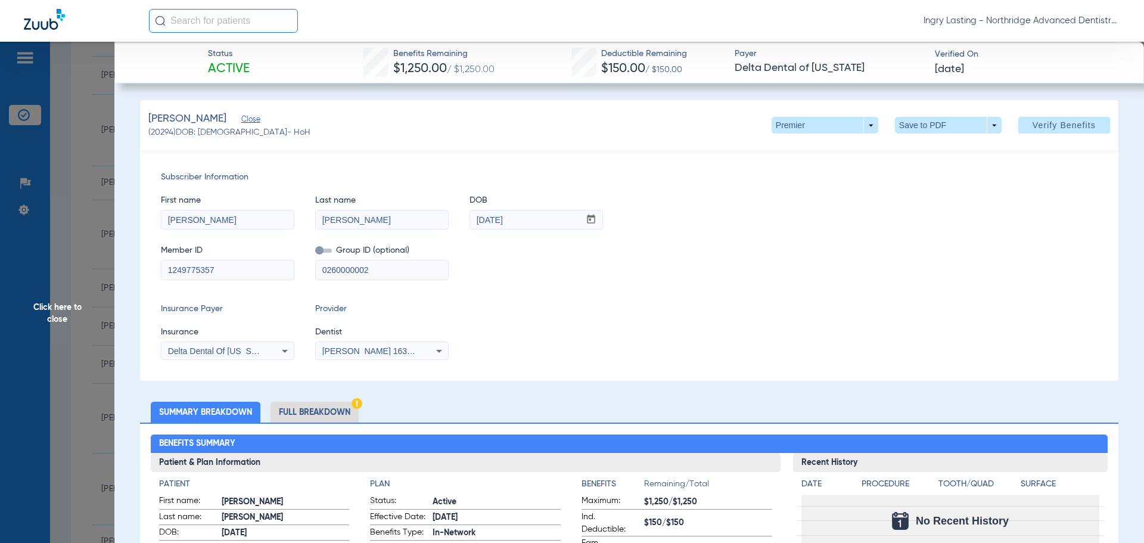
click at [76, 131] on span "Click here to close" at bounding box center [57, 313] width 114 height 543
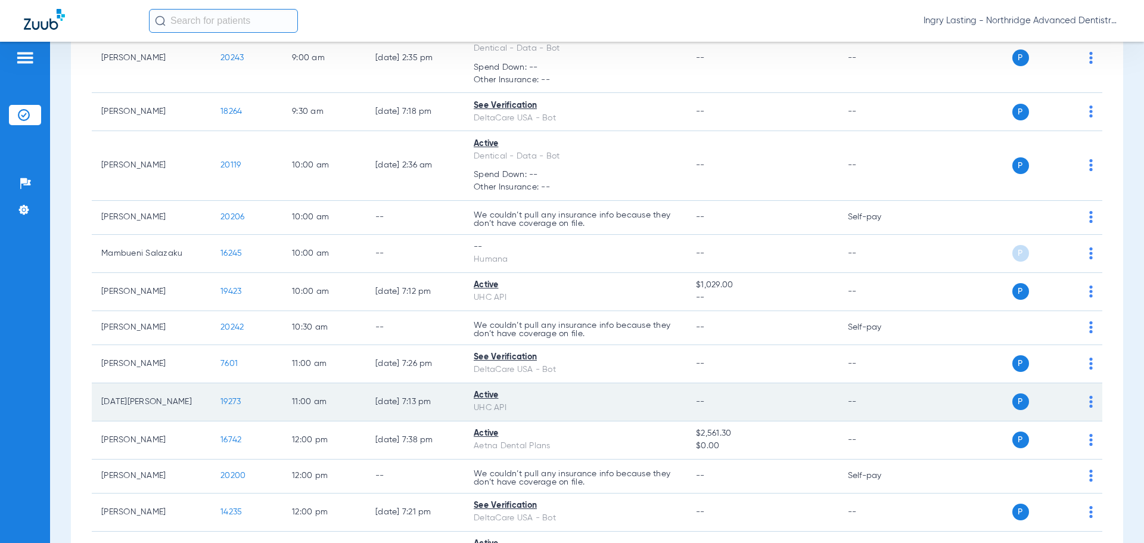
scroll to position [415, 0]
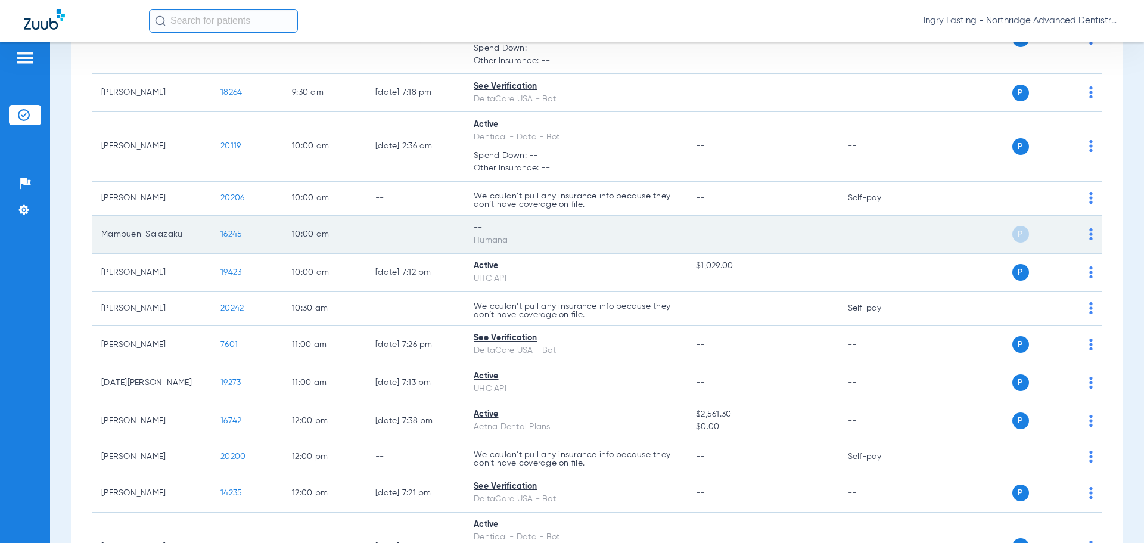
click at [232, 231] on span "16245" at bounding box center [230, 234] width 21 height 8
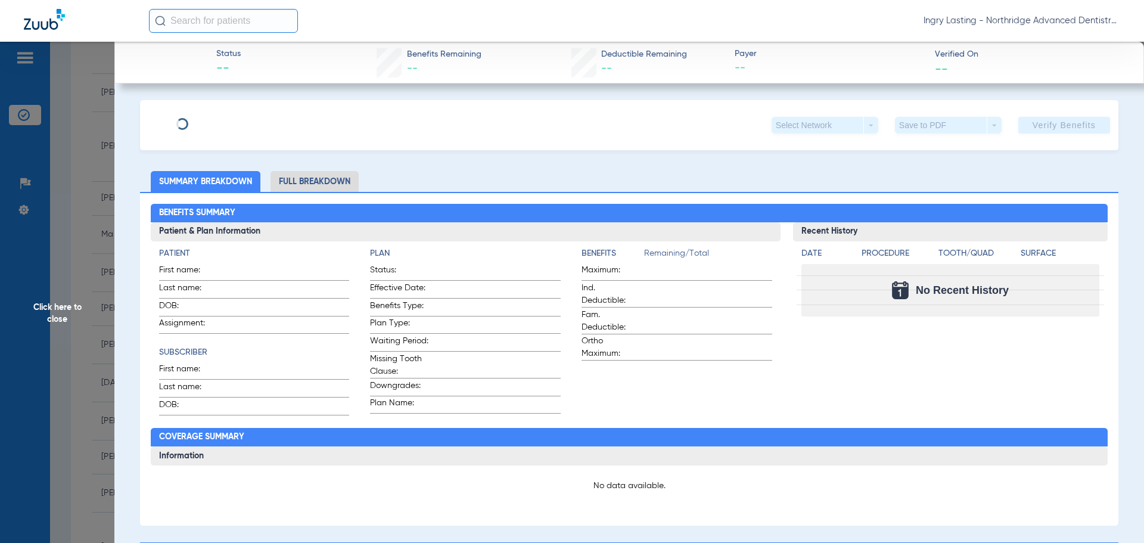
type input "Mambueni"
type input "Salazaku"
type input "10/14/1972"
type input "112104949"
type input "775518"
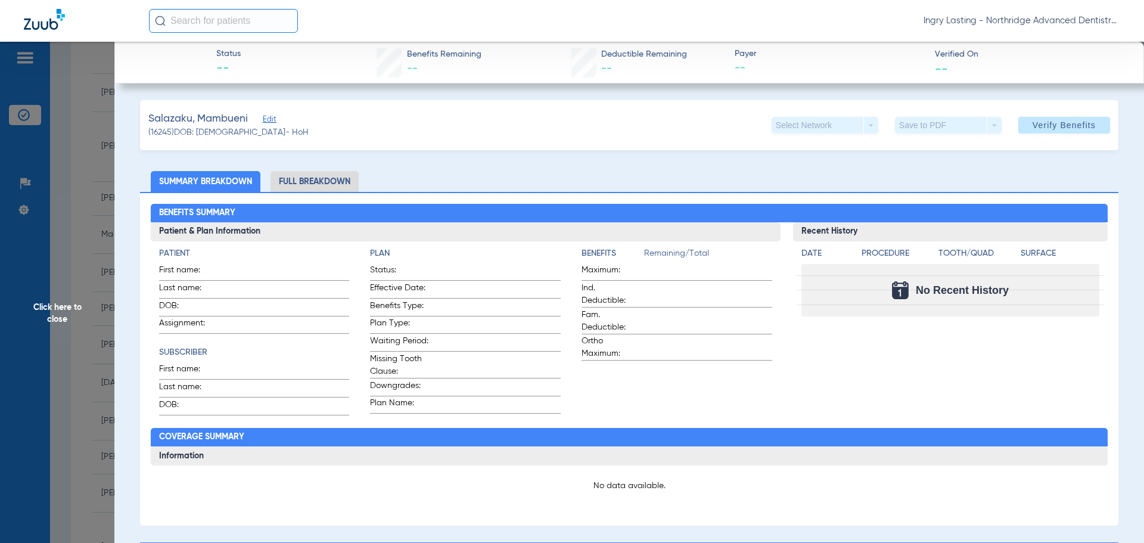
click at [261, 117] on div "Salazaku, Mambueni Edit" at bounding box center [228, 118] width 160 height 15
click at [266, 118] on span "Edit" at bounding box center [268, 120] width 11 height 11
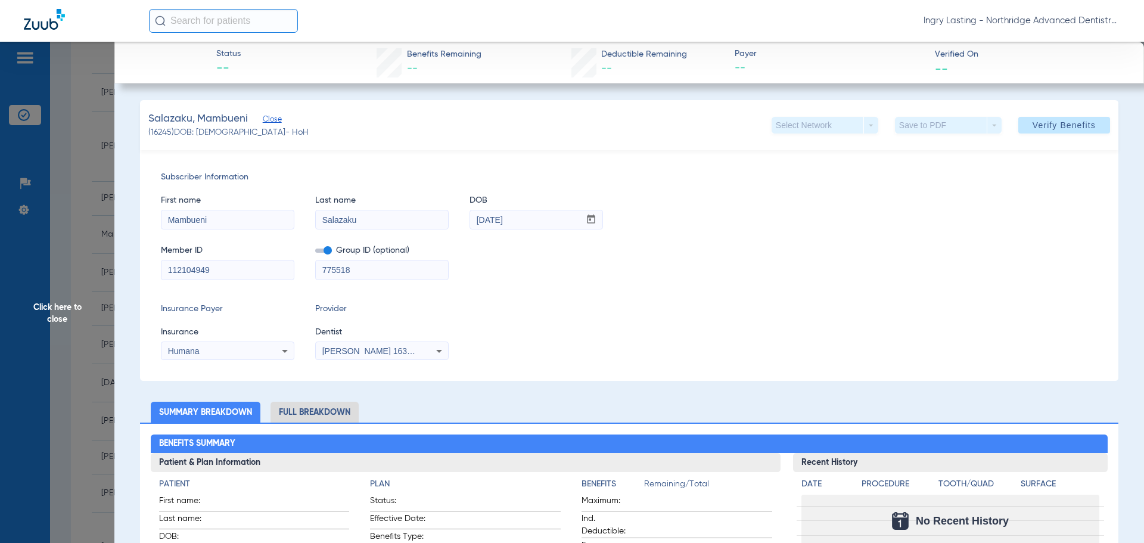
click at [323, 253] on span at bounding box center [323, 250] width 17 height 4
click at [315, 253] on input "checkbox" at bounding box center [315, 253] width 0 height 0
drag, startPoint x: 999, startPoint y: 128, endPoint x: 1012, endPoint y: 128, distance: 13.1
click at [1000, 128] on div "Select Network arrow_drop_down Save to PDF arrow_drop_down Verify Benefits" at bounding box center [940, 125] width 338 height 17
click at [1018, 128] on span at bounding box center [1064, 125] width 92 height 29
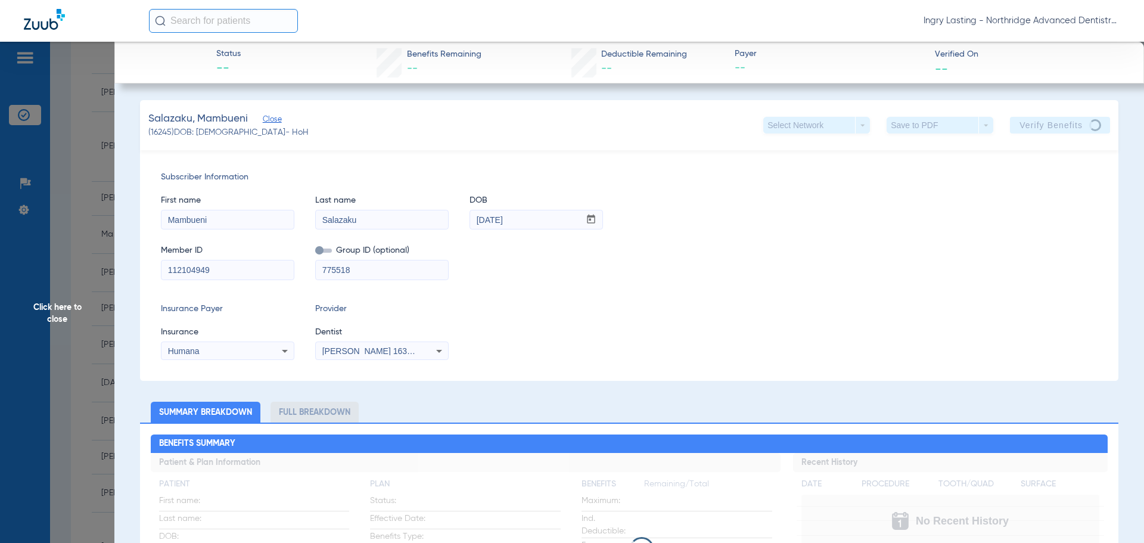
click at [1077, 132] on app-verify-button "Verify Benefits" at bounding box center [1059, 125] width 100 height 17
click at [1077, 129] on app-verify-button "Verify Benefits" at bounding box center [1059, 125] width 100 height 17
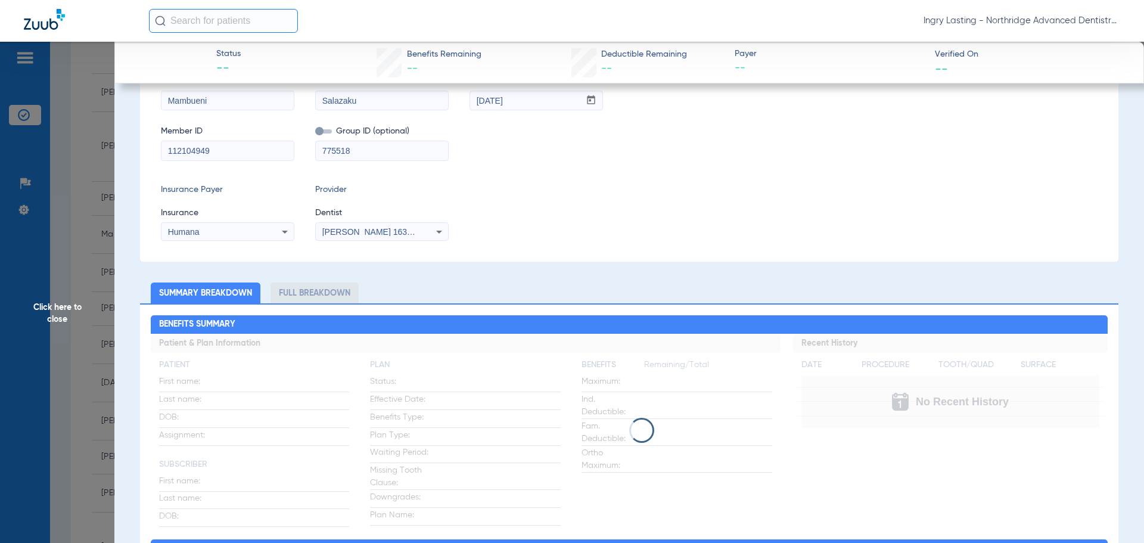
scroll to position [0, 0]
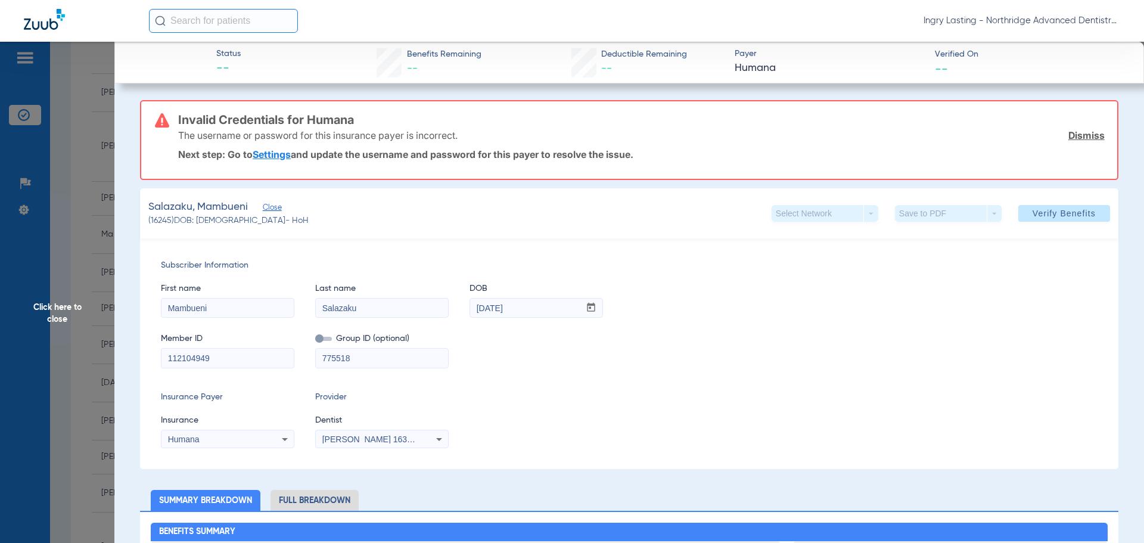
click at [105, 247] on span "Click here to close" at bounding box center [57, 313] width 114 height 543
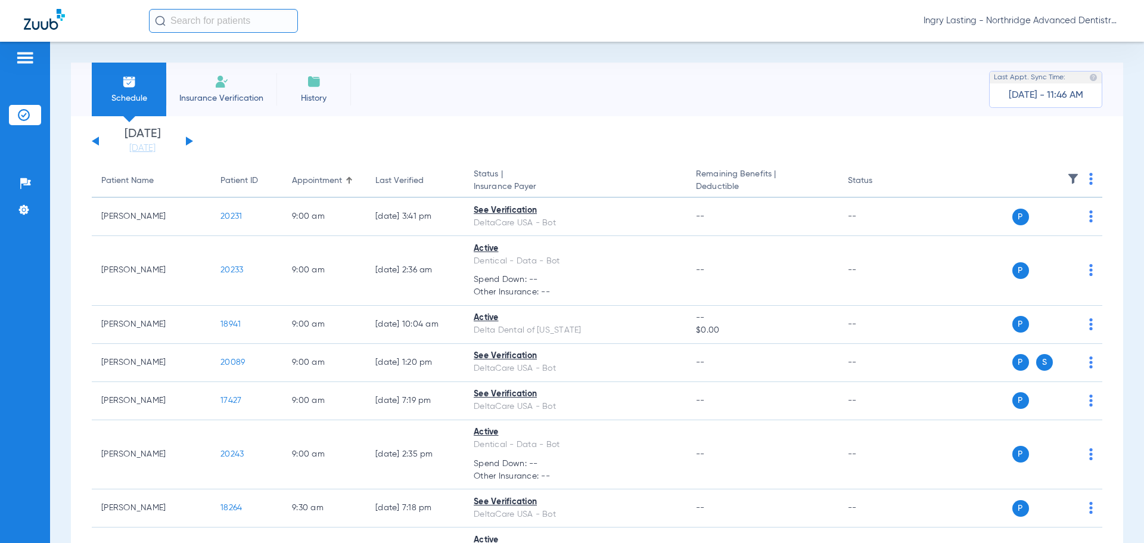
click at [984, 20] on span "Ingry Lasting - Northridge Advanced Dentistry" at bounding box center [1021, 21] width 197 height 12
click at [1052, 39] on span "Account Selection" at bounding box center [1075, 42] width 67 height 8
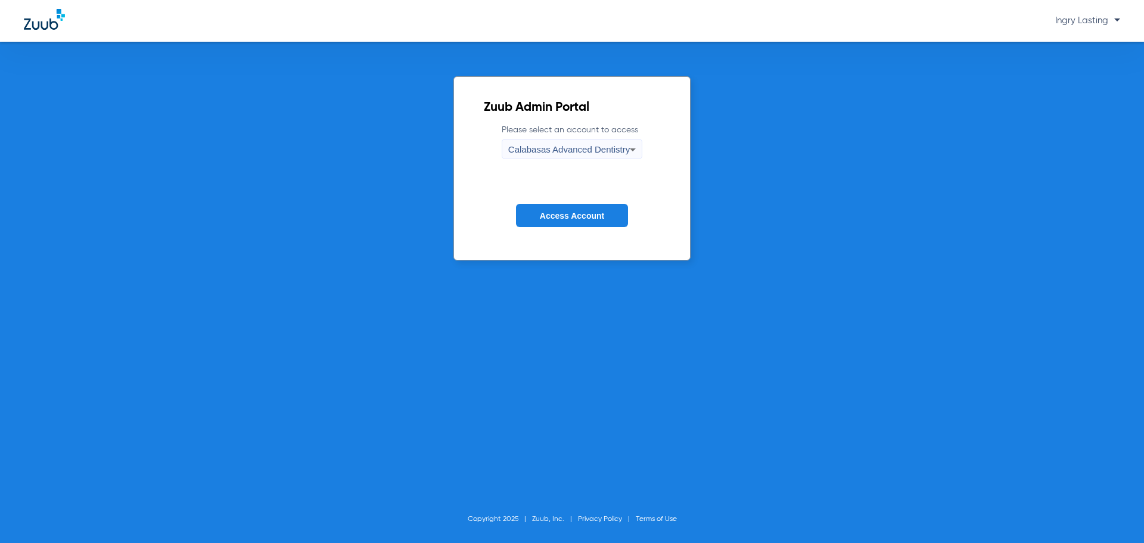
click at [596, 151] on span "Calabasas Advanced Dentistry" at bounding box center [568, 149] width 121 height 10
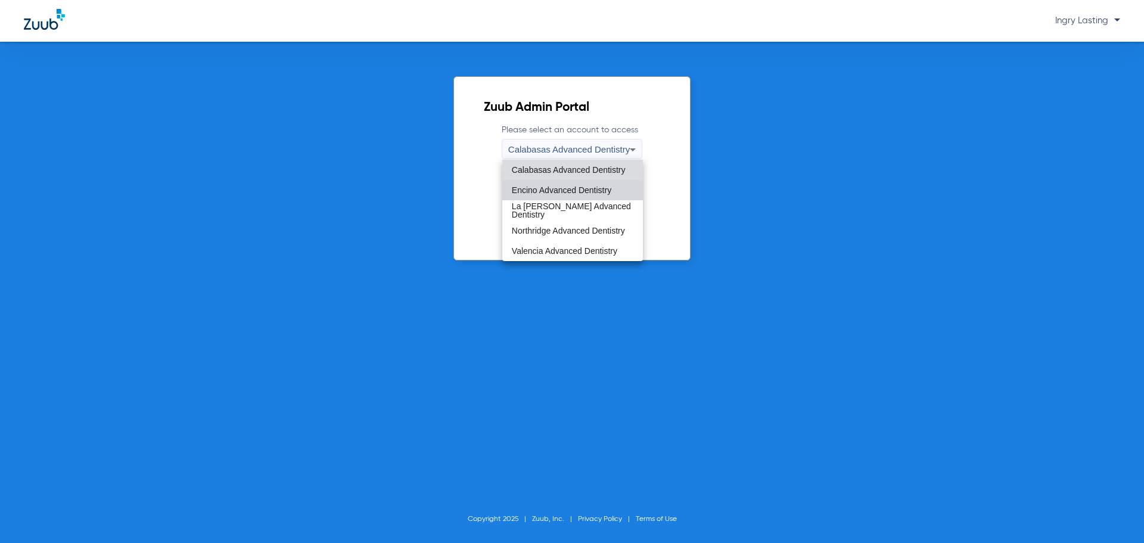
click at [569, 186] on span "Encino Advanced Dentistry" at bounding box center [561, 190] width 99 height 8
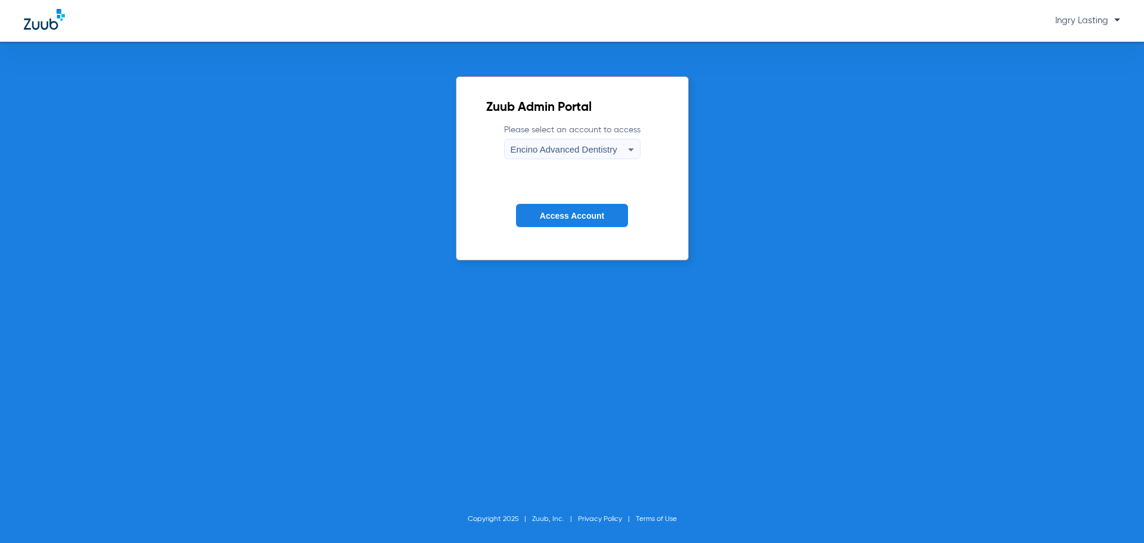
click at [559, 152] on span "Encino Advanced Dentistry" at bounding box center [563, 149] width 107 height 10
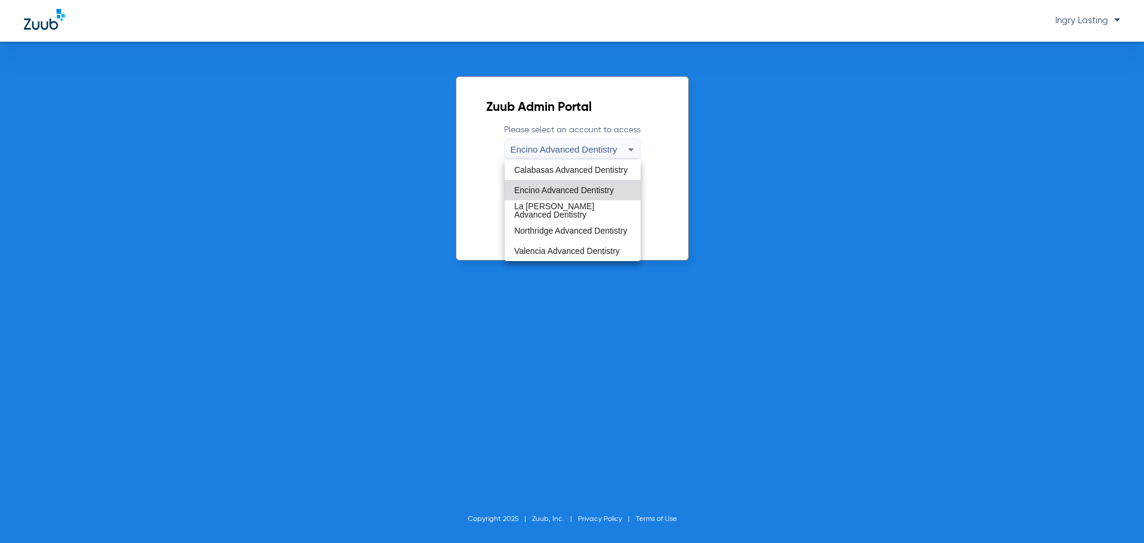
click at [439, 210] on div at bounding box center [572, 271] width 1144 height 543
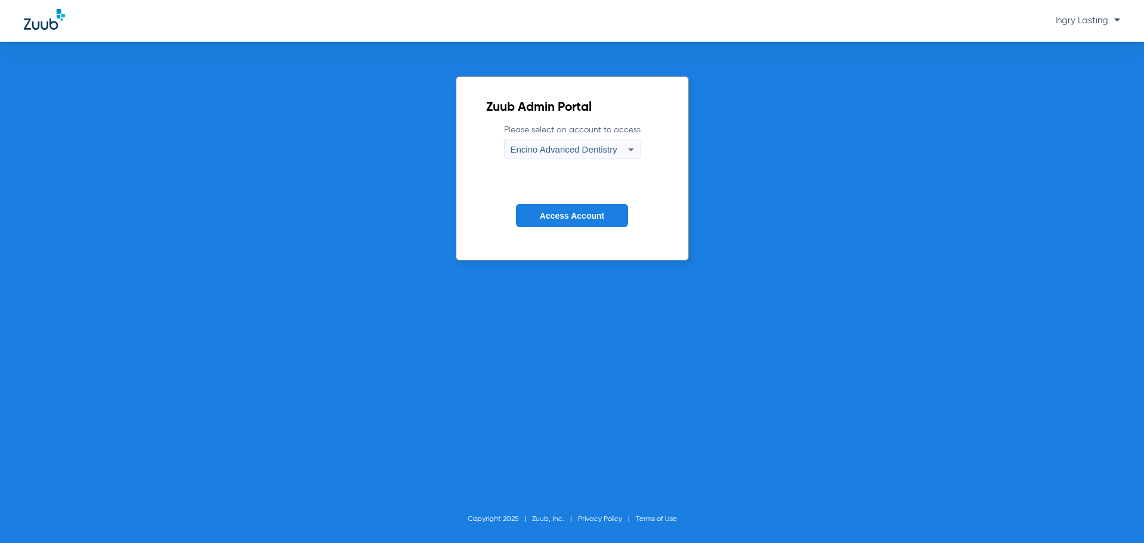
click at [530, 213] on button "Access Account" at bounding box center [572, 215] width 112 height 23
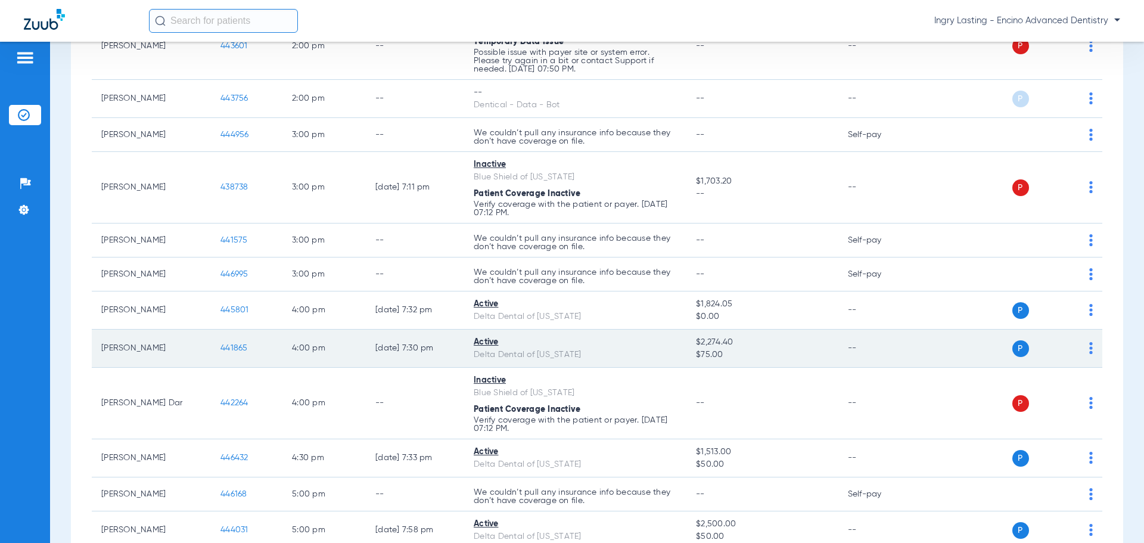
scroll to position [691, 0]
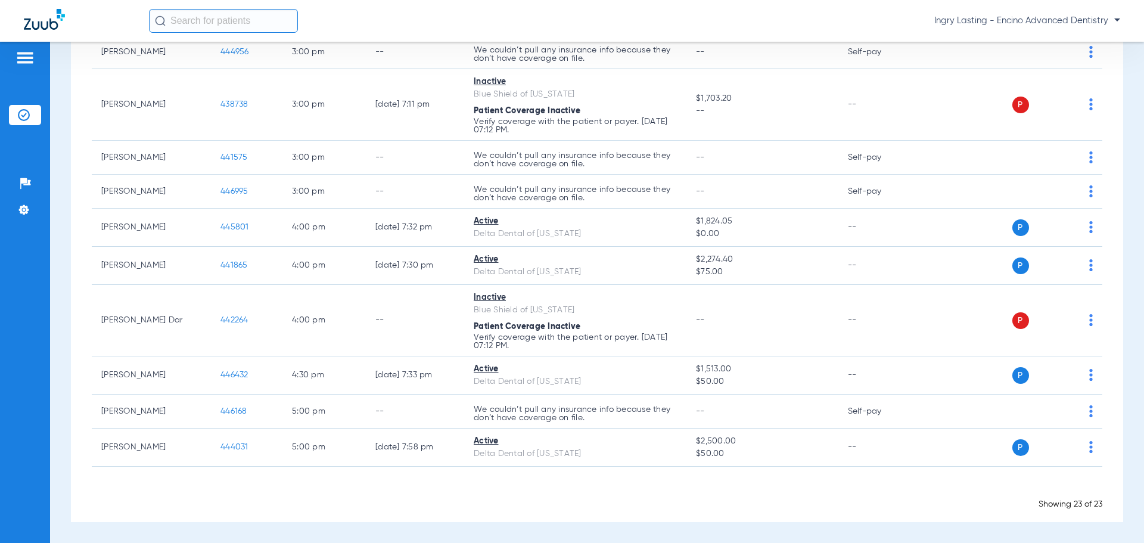
click at [974, 18] on span "Ingry Lasting - Encino Advanced Dentistry" at bounding box center [1027, 21] width 186 height 12
click at [1040, 41] on button "Account Selection" at bounding box center [1075, 42] width 86 height 24
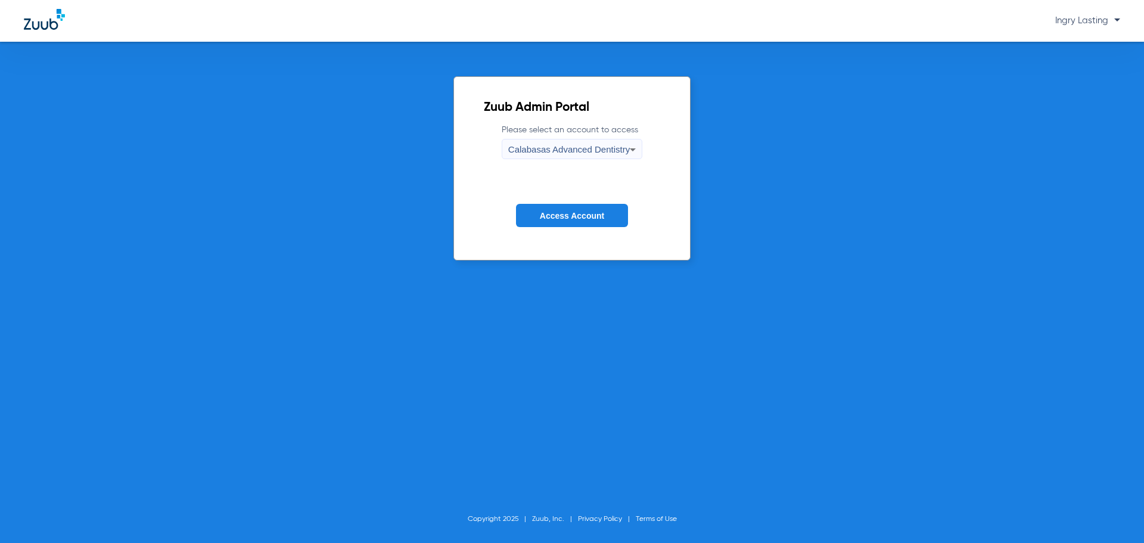
click at [609, 160] on form "Please select an account to access Calabasas Advanced Dentistry Access Account" at bounding box center [572, 184] width 176 height 121
click at [579, 150] on span "Calabasas Advanced Dentistry" at bounding box center [568, 149] width 121 height 10
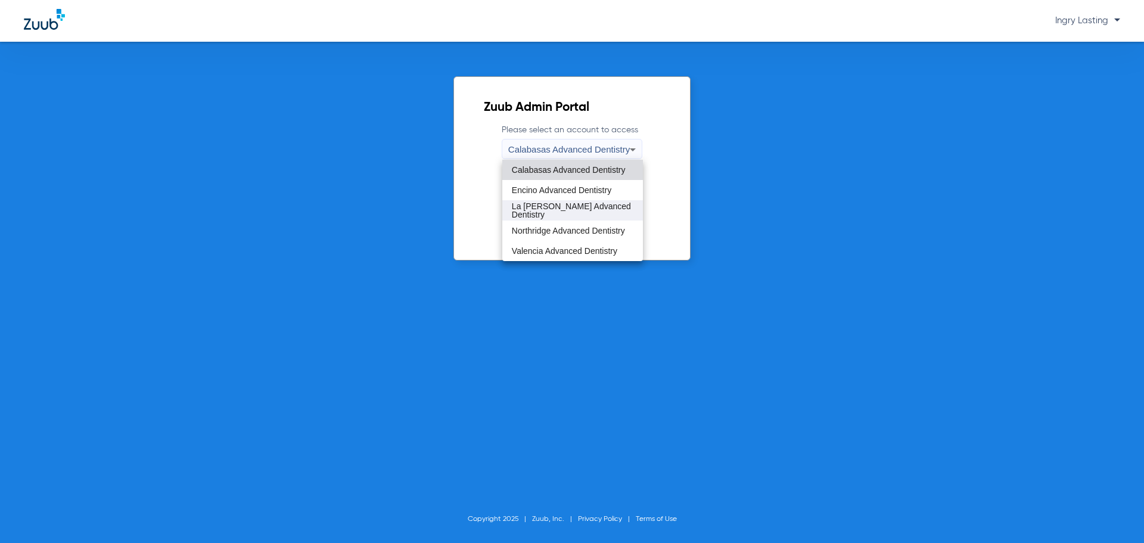
click at [545, 202] on mat-option "La [PERSON_NAME] Advanced Dentistry" at bounding box center [572, 210] width 141 height 20
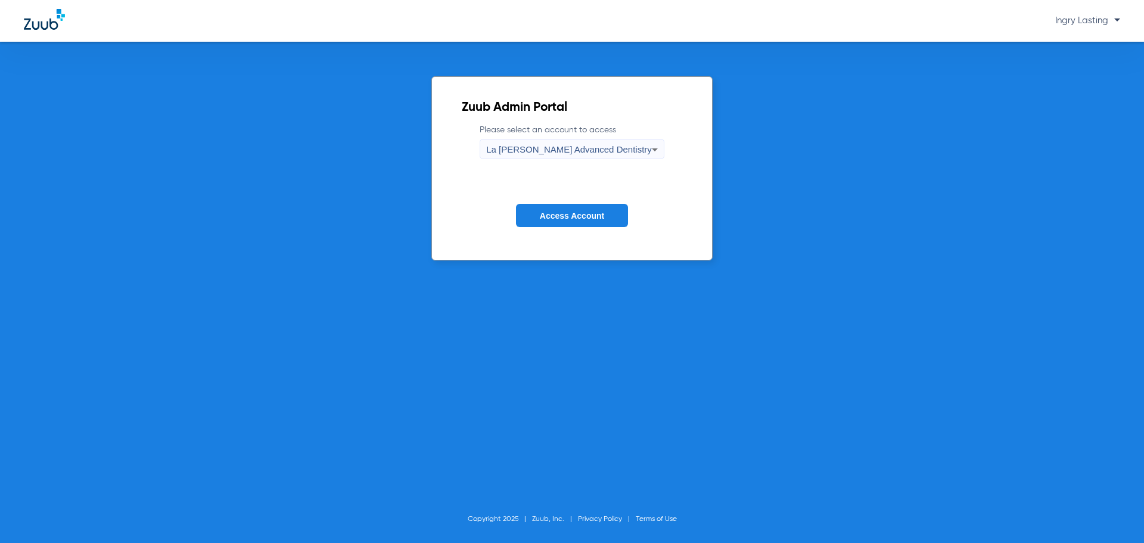
click at [545, 202] on form "Please select an account to access La Puente Advanced Dentistry Access Account" at bounding box center [572, 184] width 220 height 121
click at [553, 220] on span "Access Account" at bounding box center [572, 216] width 64 height 10
